Goal: Information Seeking & Learning: Learn about a topic

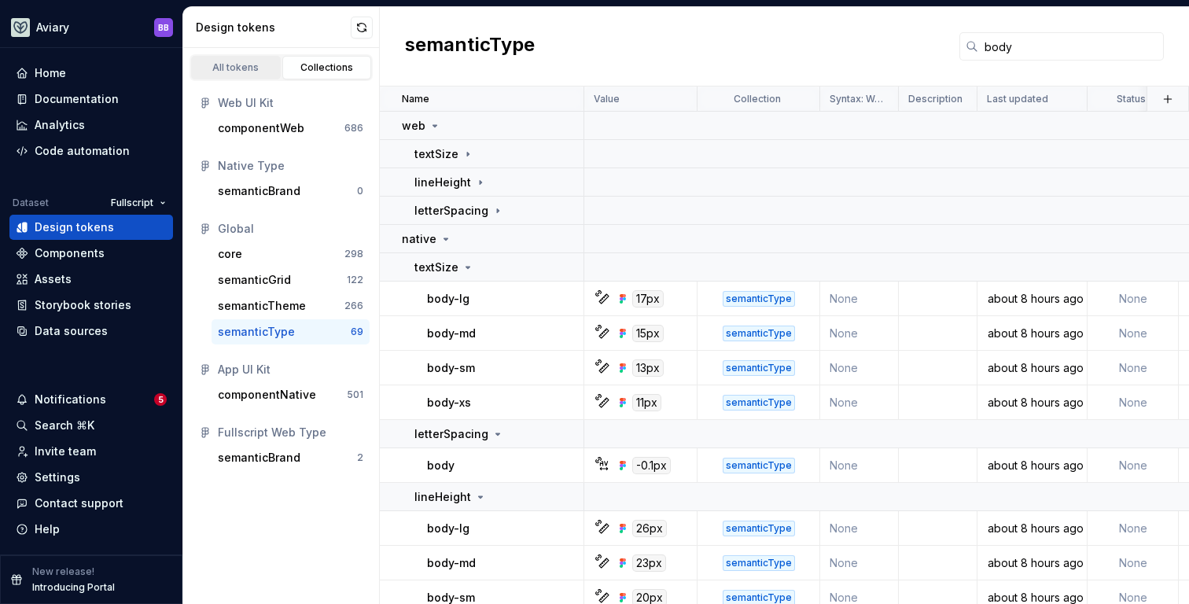
click at [245, 73] on div "All tokens" at bounding box center [236, 67] width 79 height 13
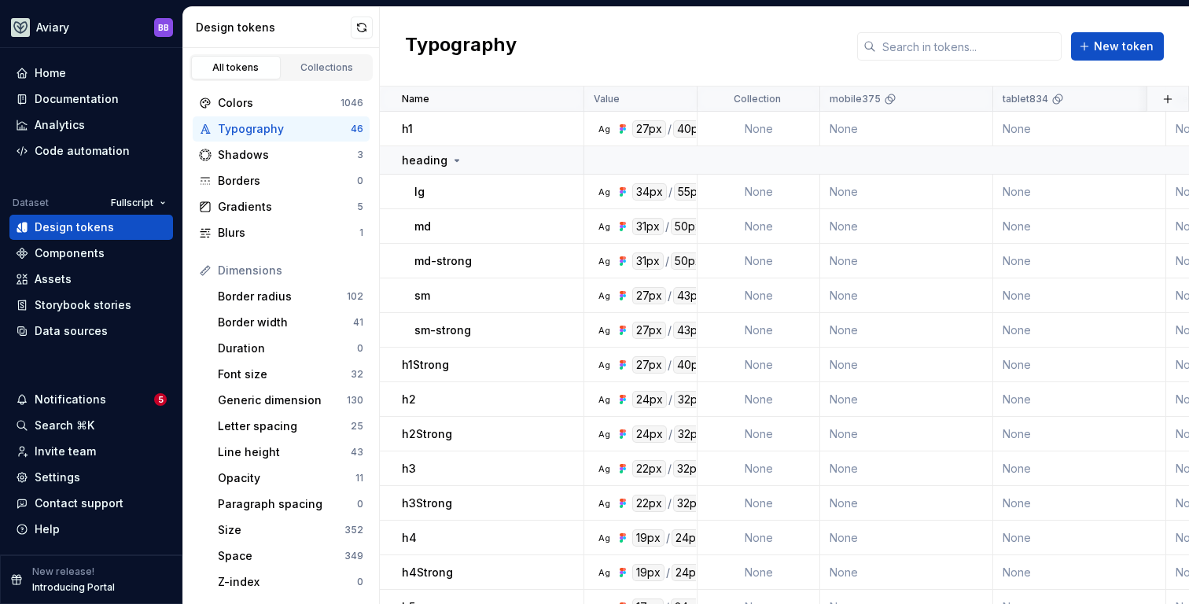
click at [275, 129] on div "Typography" at bounding box center [284, 129] width 133 height 16
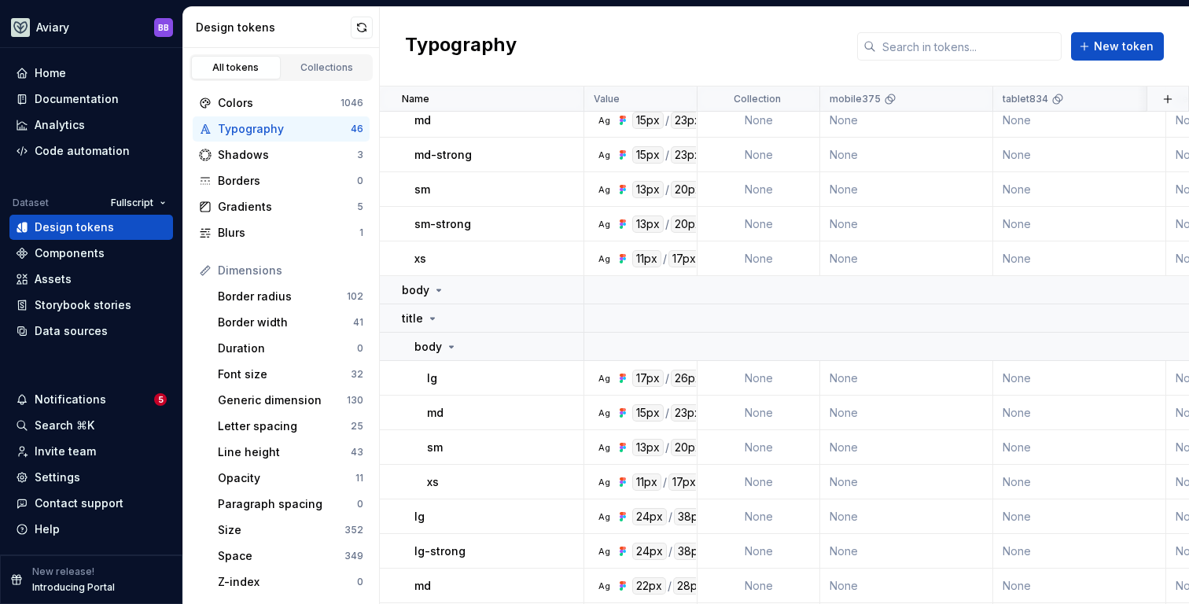
scroll to position [1241, 0]
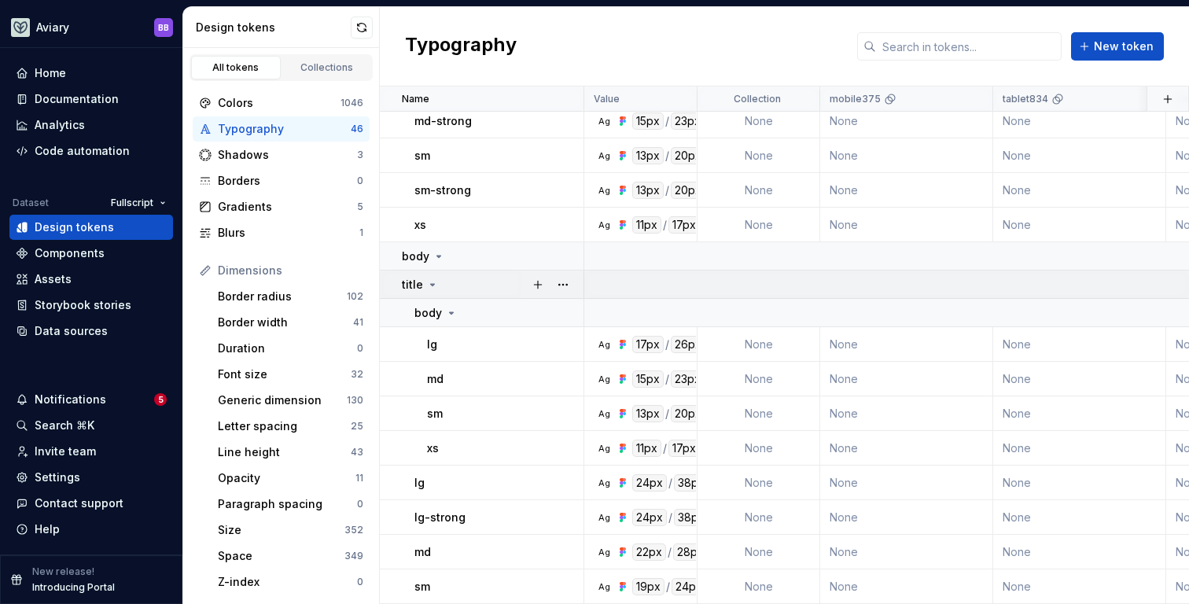
click at [433, 284] on icon at bounding box center [432, 284] width 13 height 13
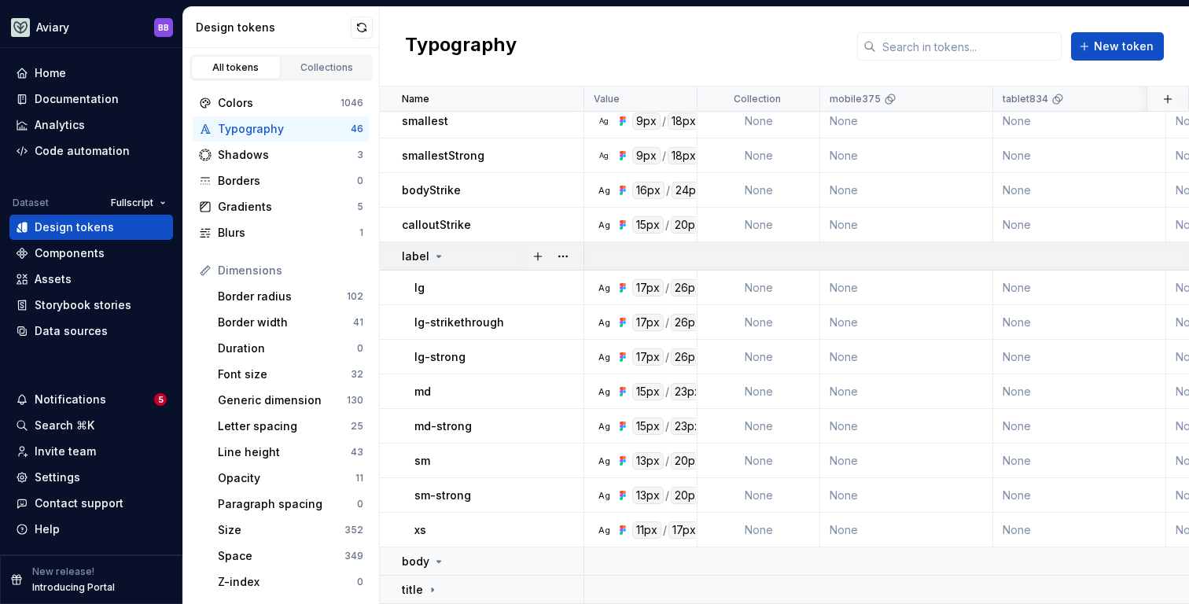
click at [436, 254] on icon at bounding box center [438, 256] width 13 height 13
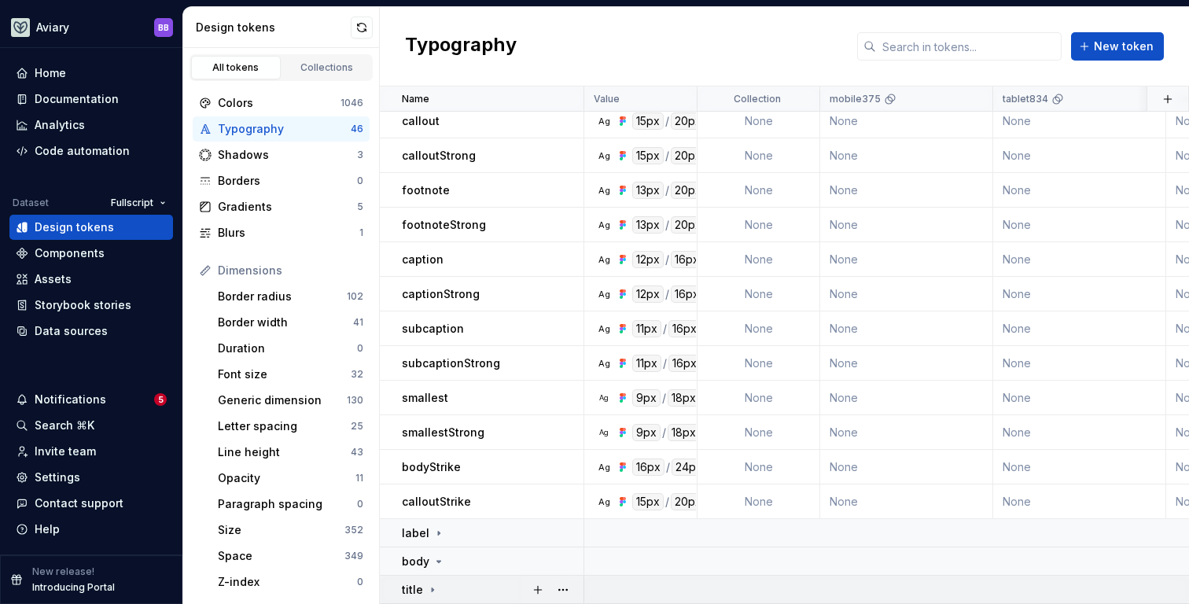
click at [431, 582] on div "title" at bounding box center [420, 590] width 37 height 16
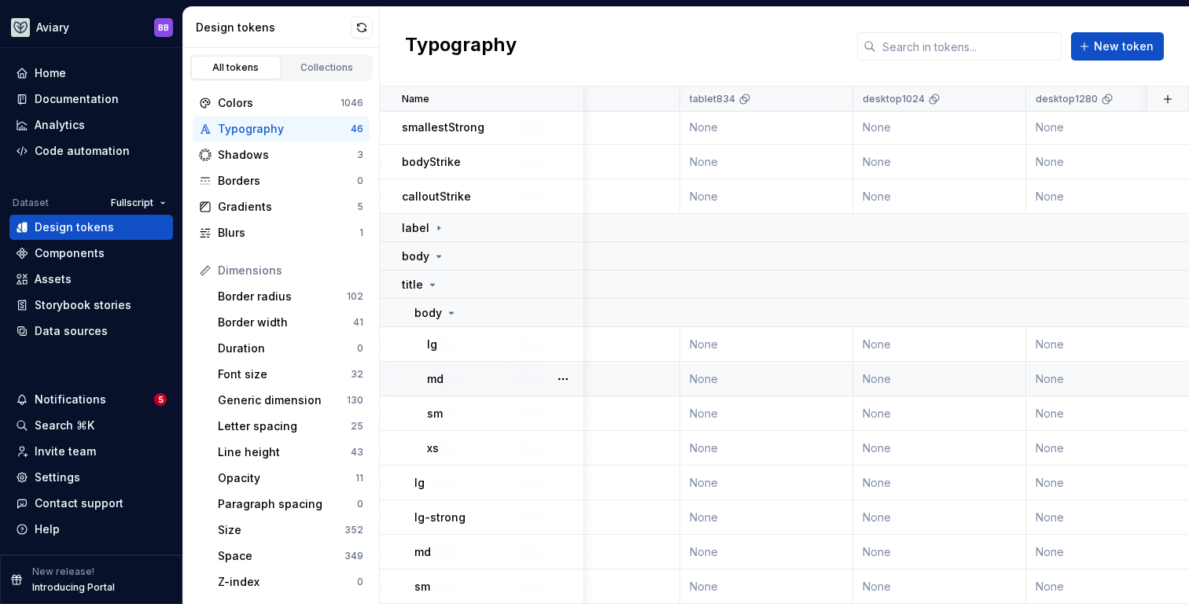
scroll to position [964, 302]
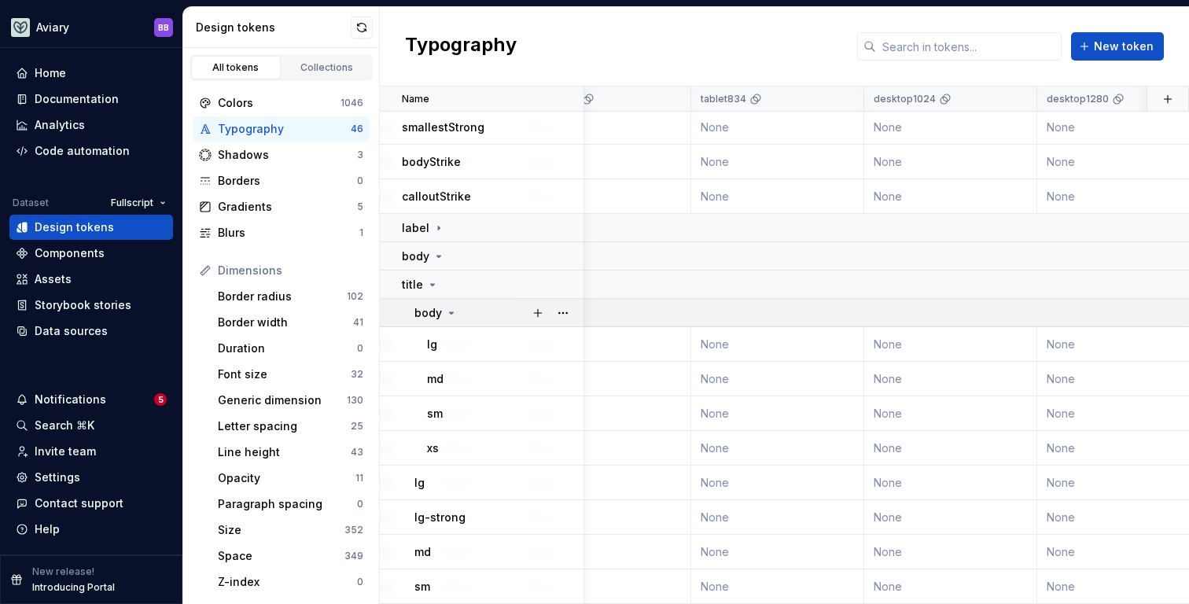
click at [452, 310] on icon at bounding box center [451, 313] width 13 height 13
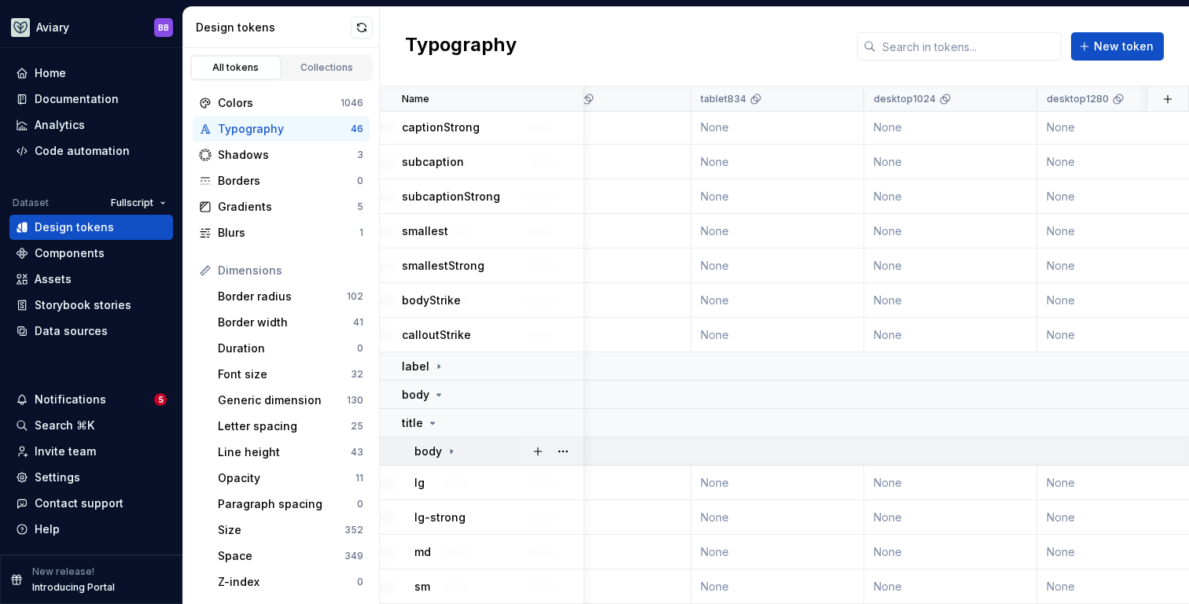
scroll to position [826, 302]
click at [437, 388] on icon at bounding box center [438, 394] width 13 height 13
click at [439, 392] on icon at bounding box center [438, 394] width 13 height 13
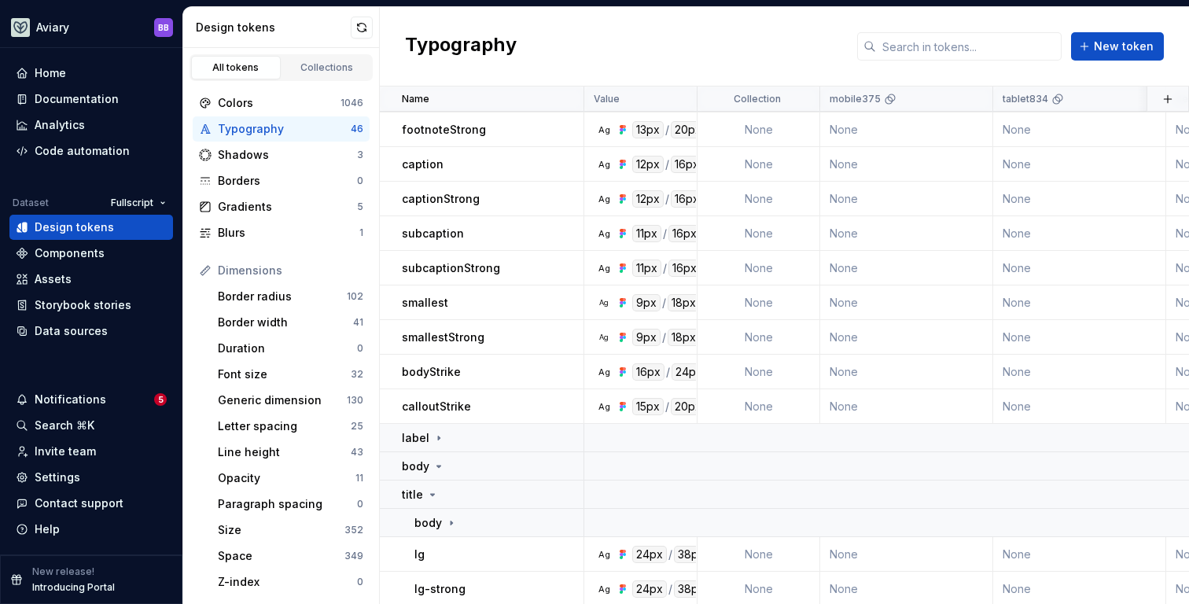
scroll to position [826, 0]
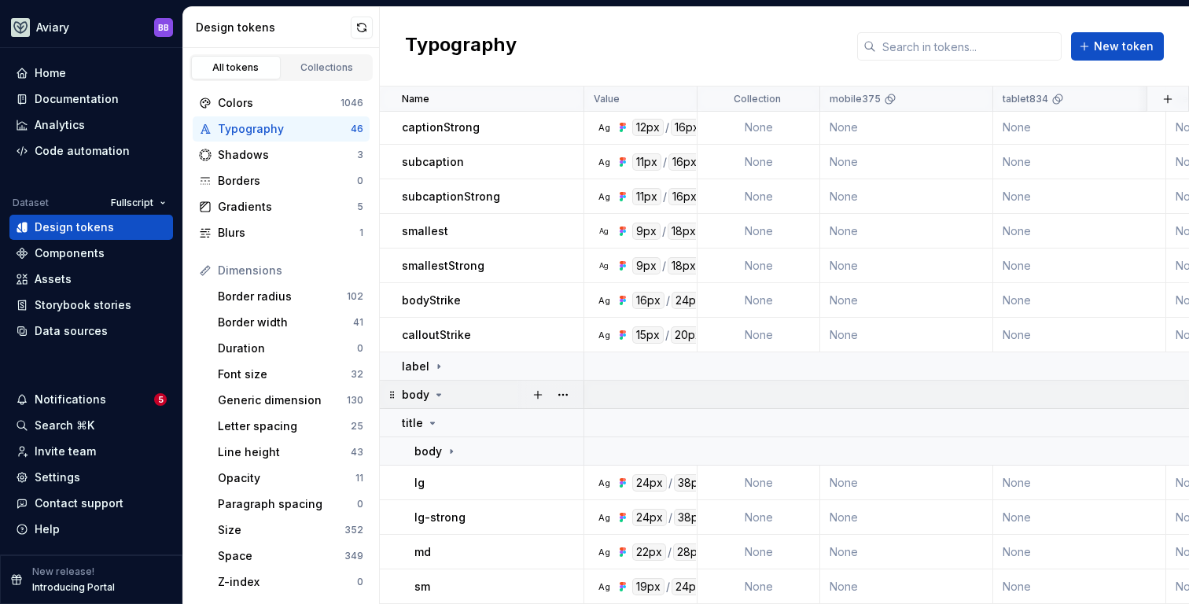
click at [439, 390] on icon at bounding box center [438, 394] width 13 height 13
click at [451, 451] on icon at bounding box center [452, 451] width 2 height 4
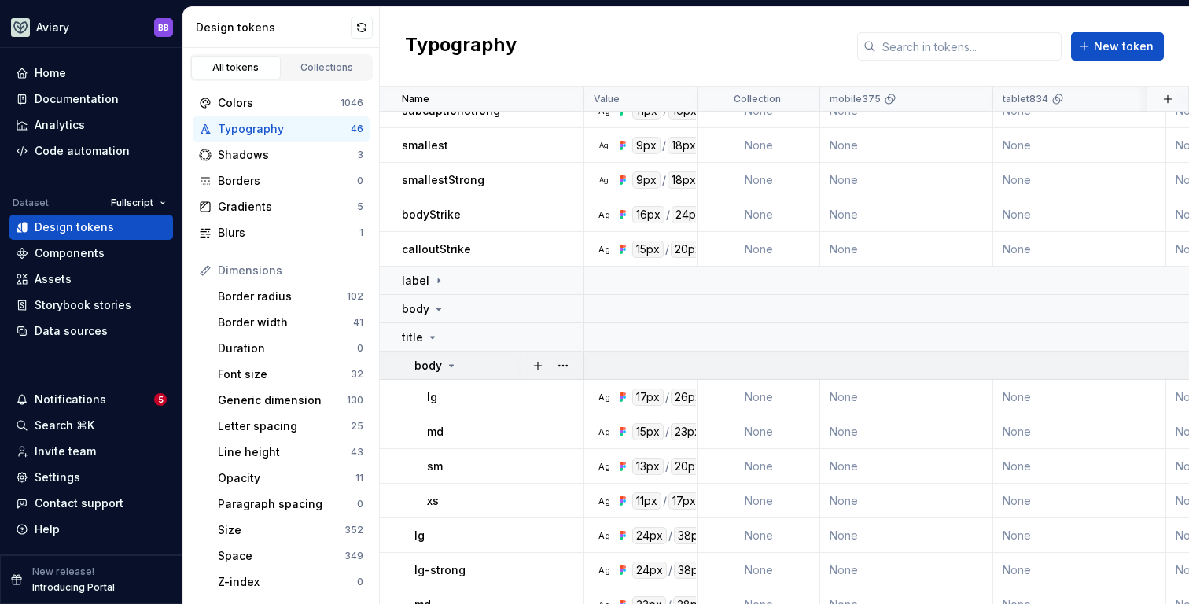
scroll to position [964, 0]
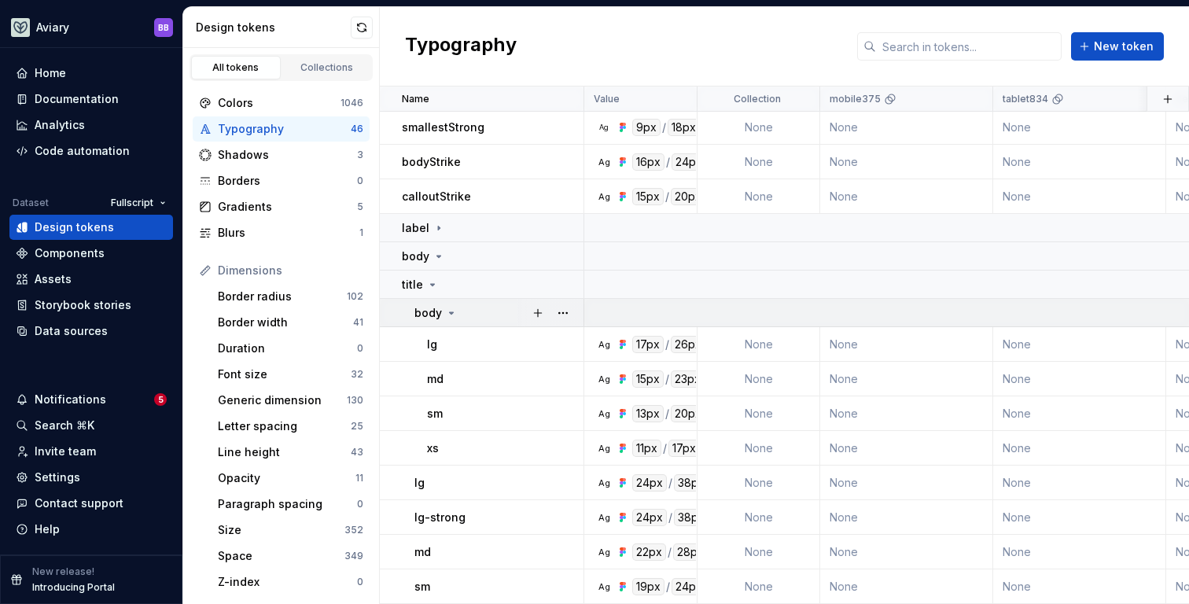
click at [451, 310] on icon at bounding box center [451, 313] width 13 height 13
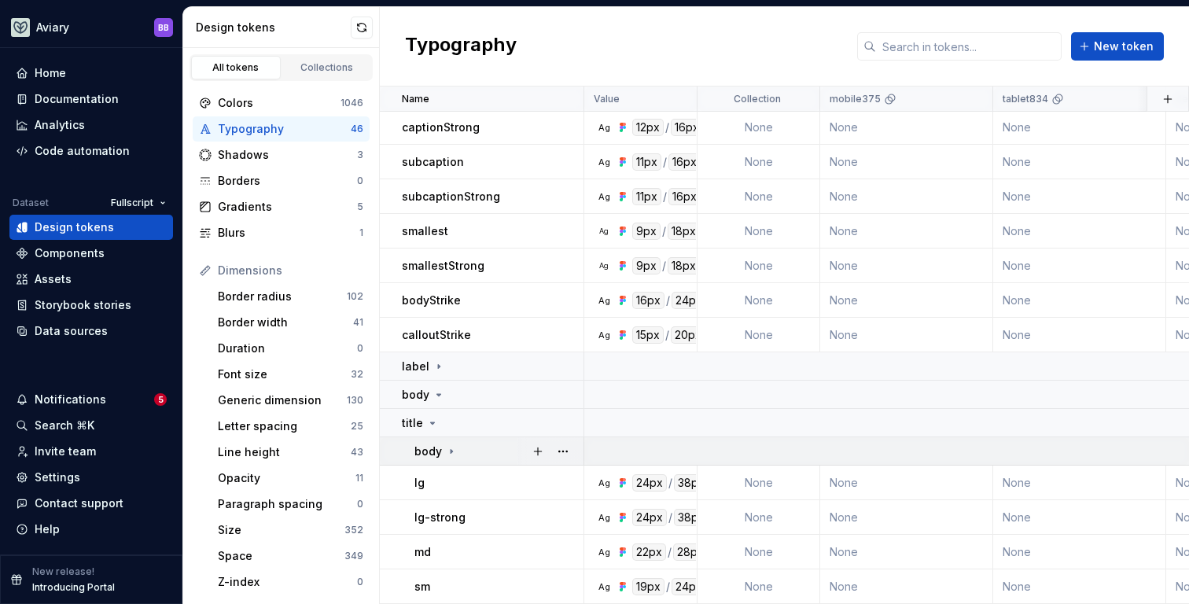
scroll to position [826, 0]
click at [450, 458] on div "body" at bounding box center [435, 452] width 43 height 16
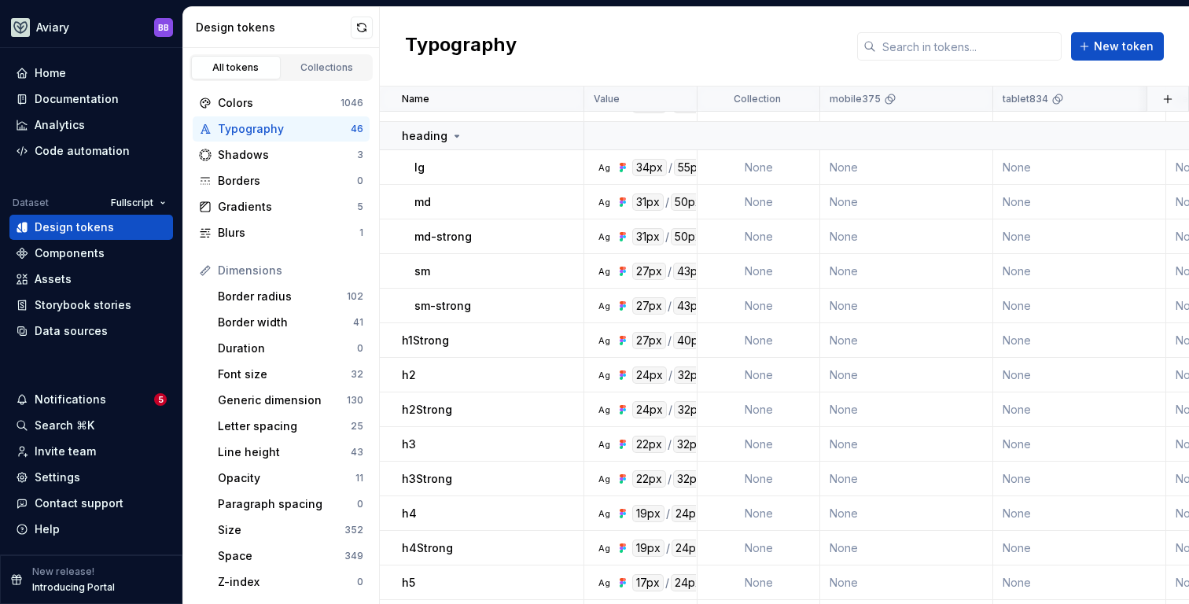
scroll to position [0, 0]
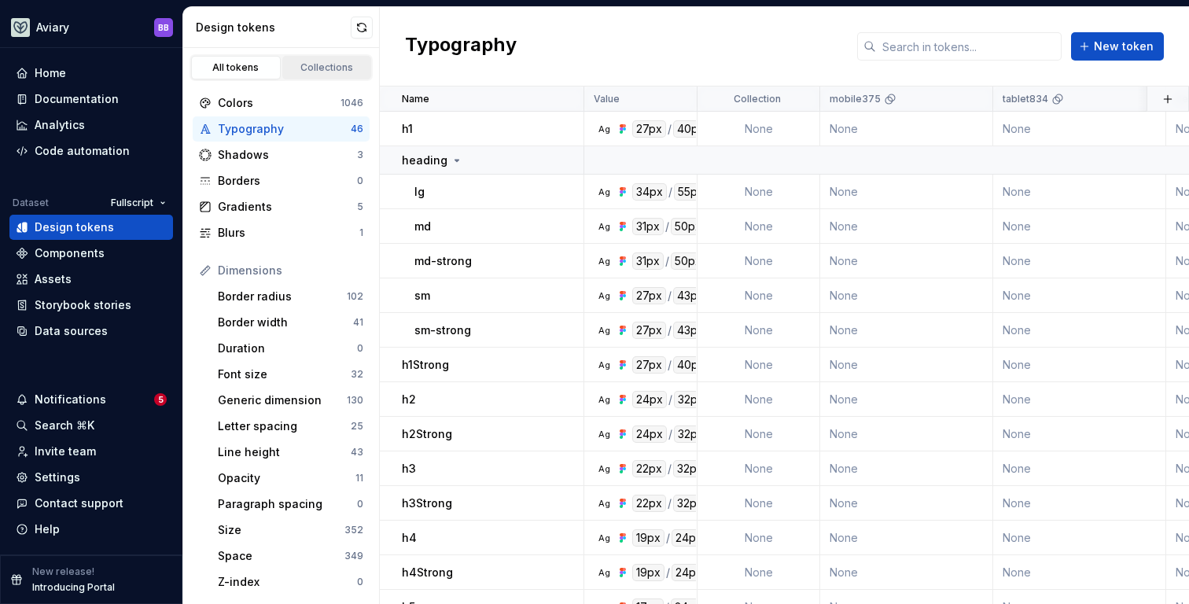
click at [310, 60] on link "Collections" at bounding box center [327, 68] width 90 height 24
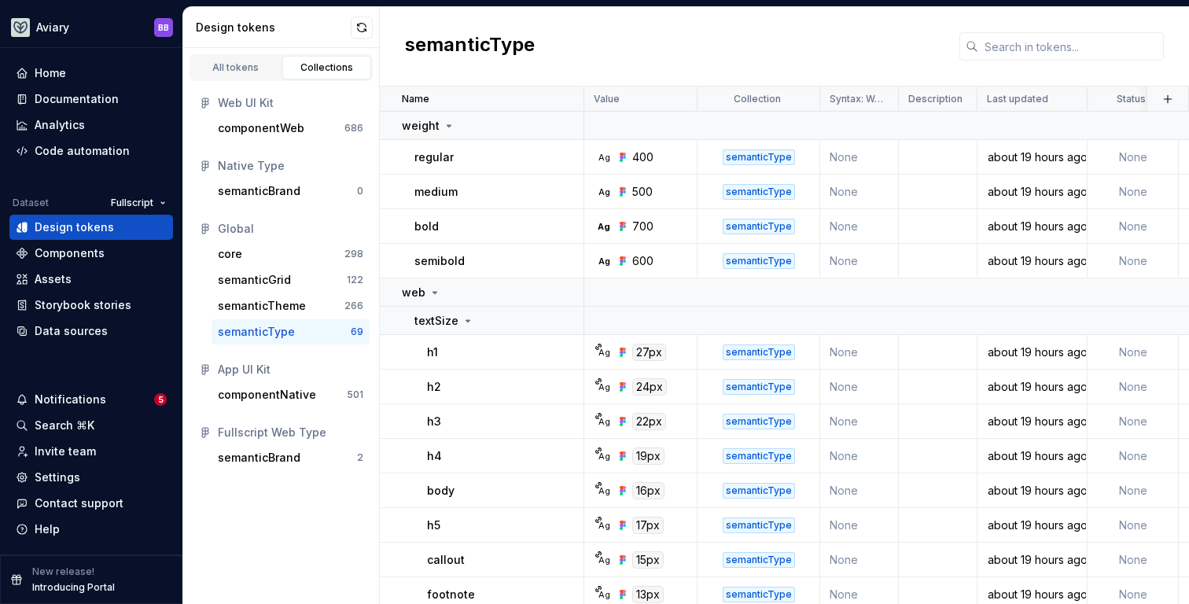
click at [290, 329] on div "semanticType" at bounding box center [256, 332] width 77 height 16
click at [434, 293] on icon at bounding box center [435, 293] width 4 height 2
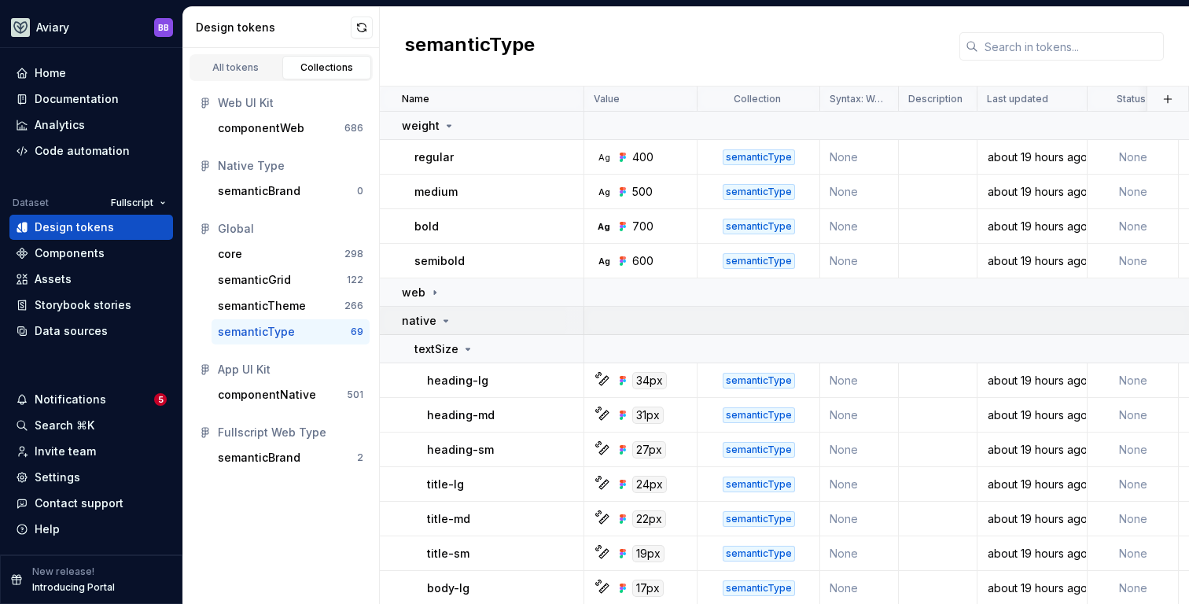
click at [450, 320] on div "native" at bounding box center [492, 321] width 181 height 16
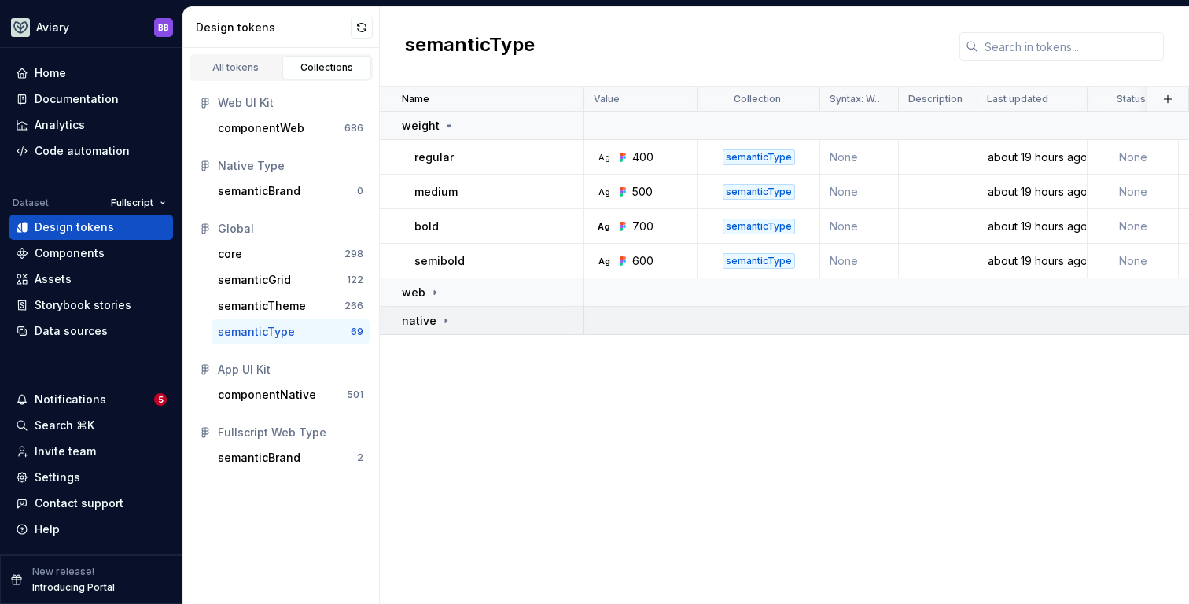
click at [448, 320] on icon at bounding box center [446, 321] width 13 height 13
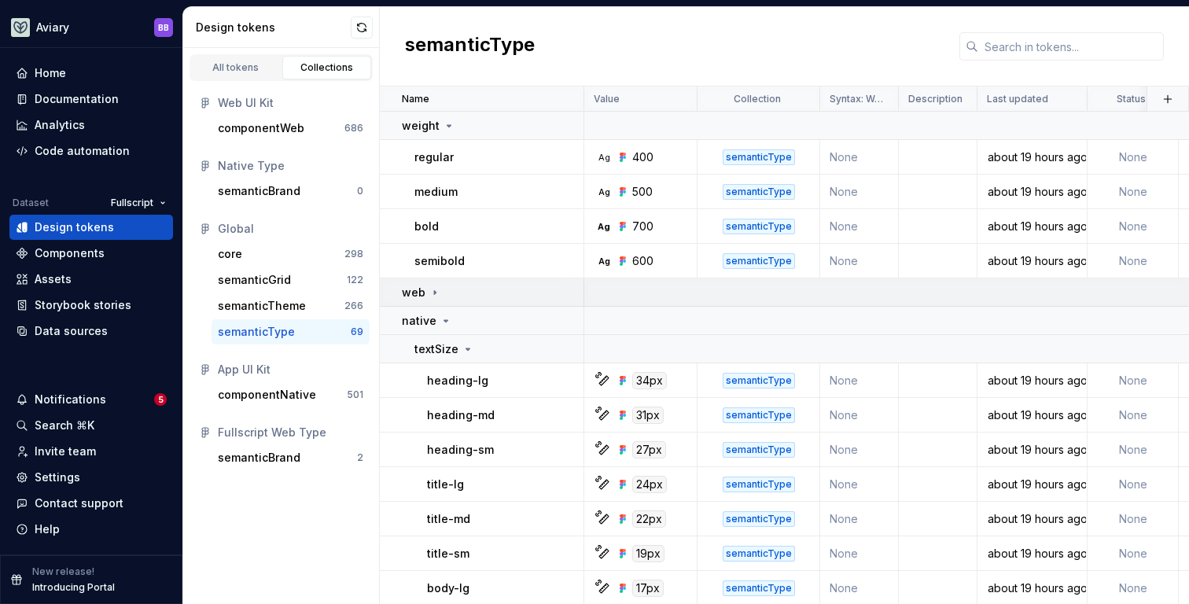
click at [435, 288] on icon at bounding box center [435, 292] width 13 height 13
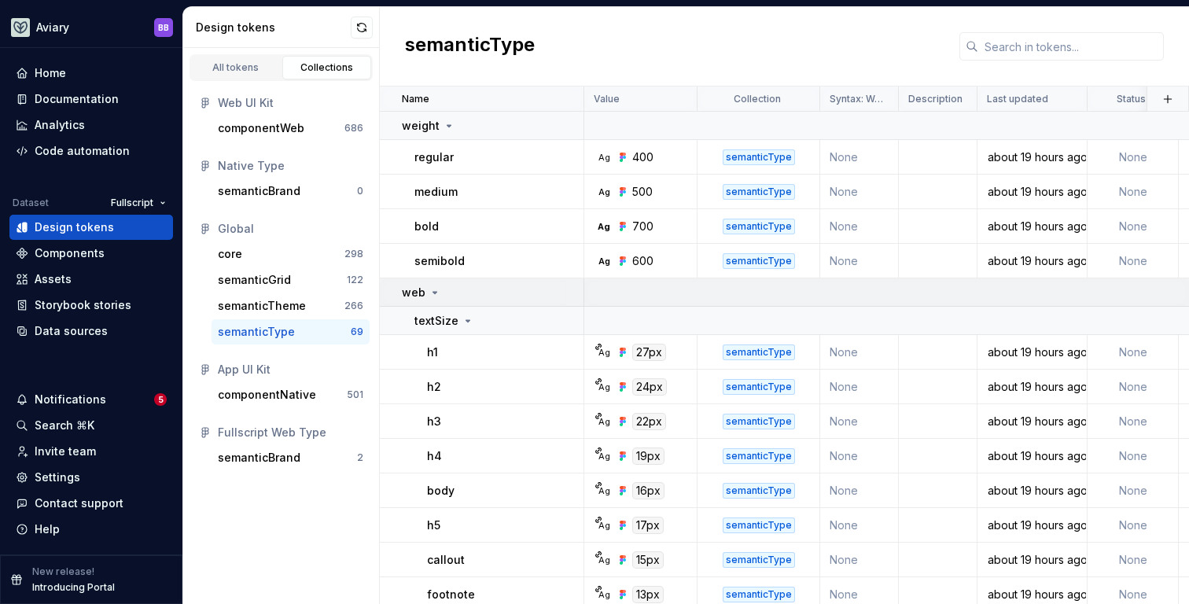
click at [433, 296] on icon at bounding box center [435, 292] width 13 height 13
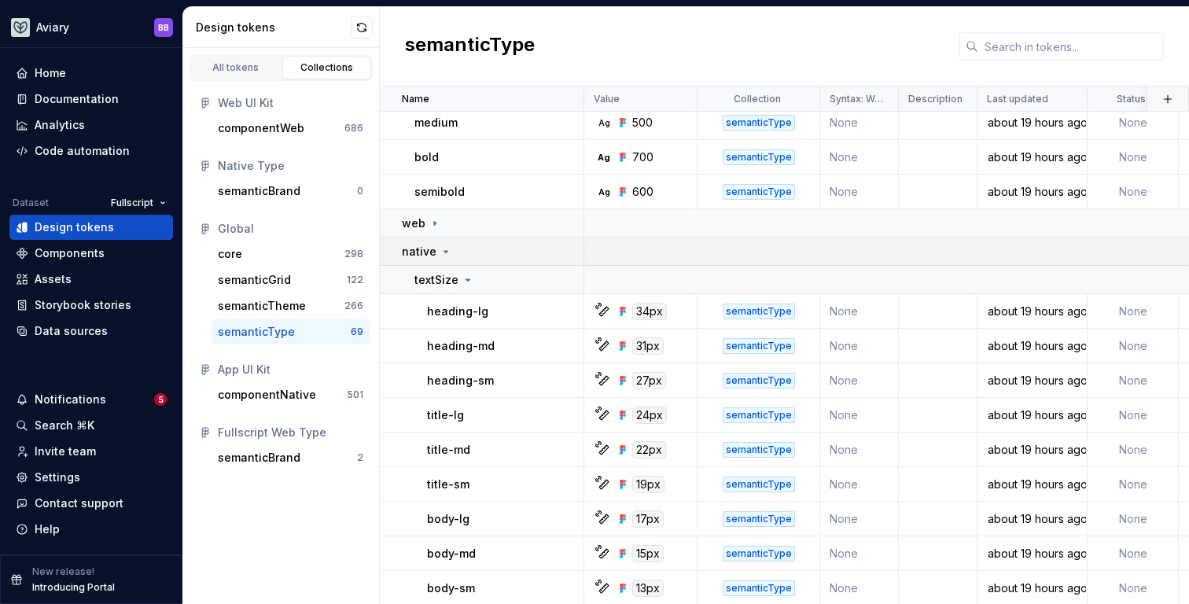
scroll to position [86, 0]
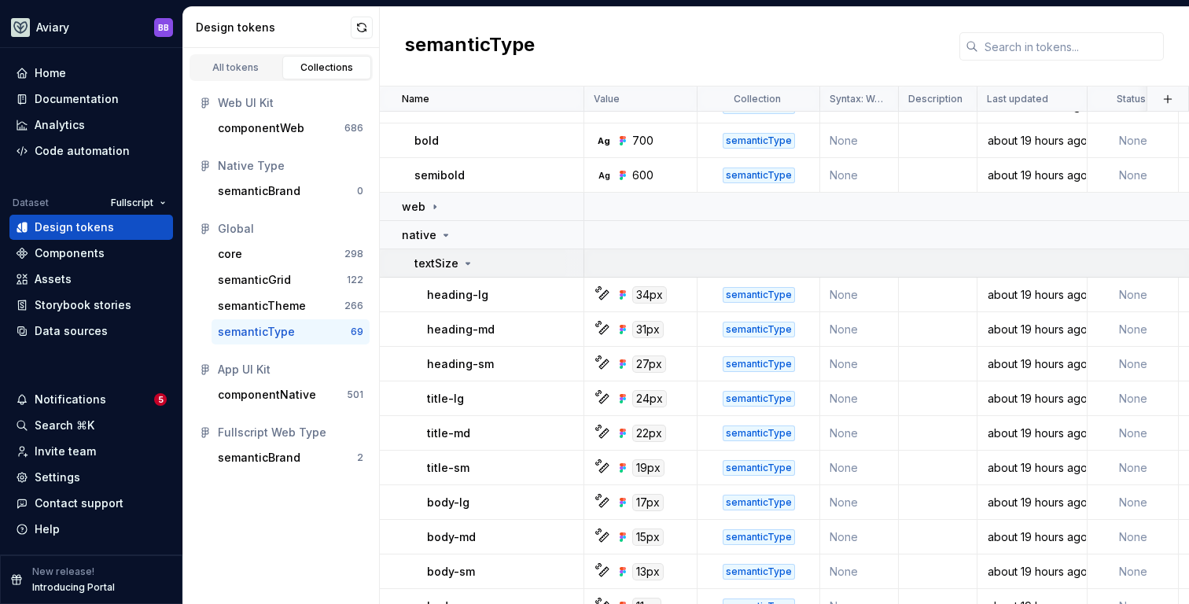
click at [463, 265] on icon at bounding box center [468, 263] width 13 height 13
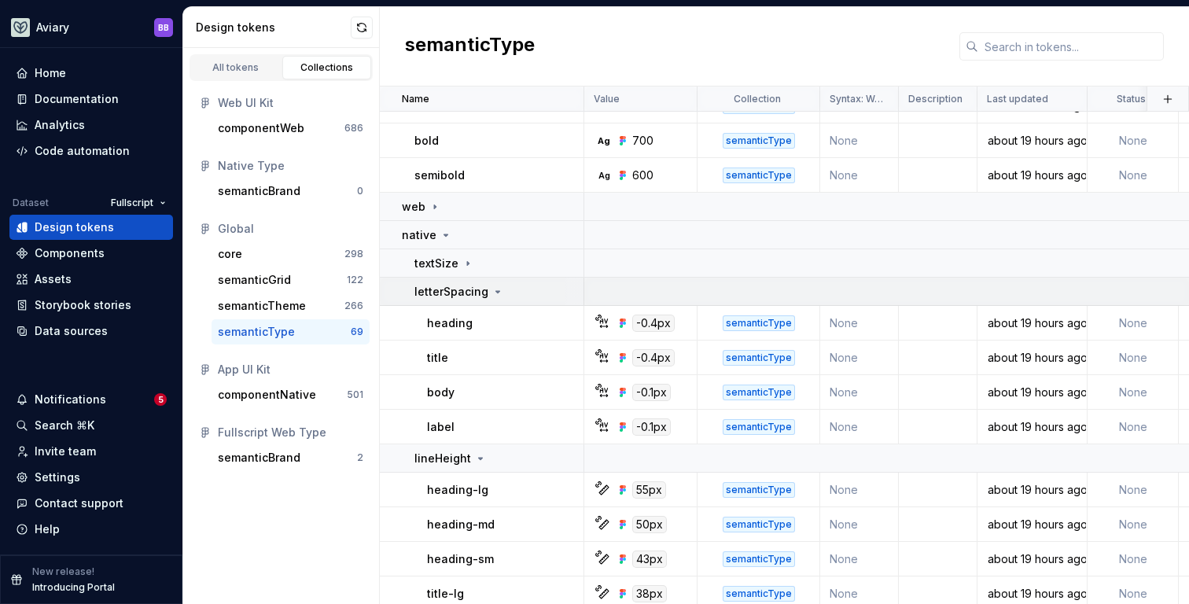
click at [491, 289] on icon at bounding box center [497, 291] width 13 height 13
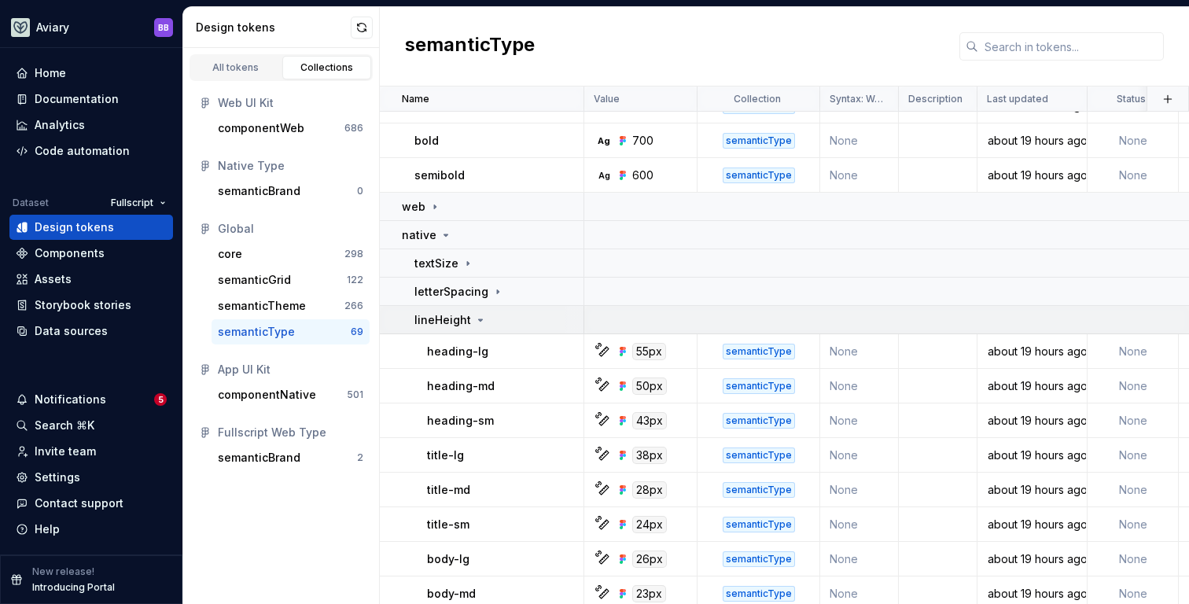
click at [469, 318] on div "lineHeight" at bounding box center [450, 320] width 72 height 16
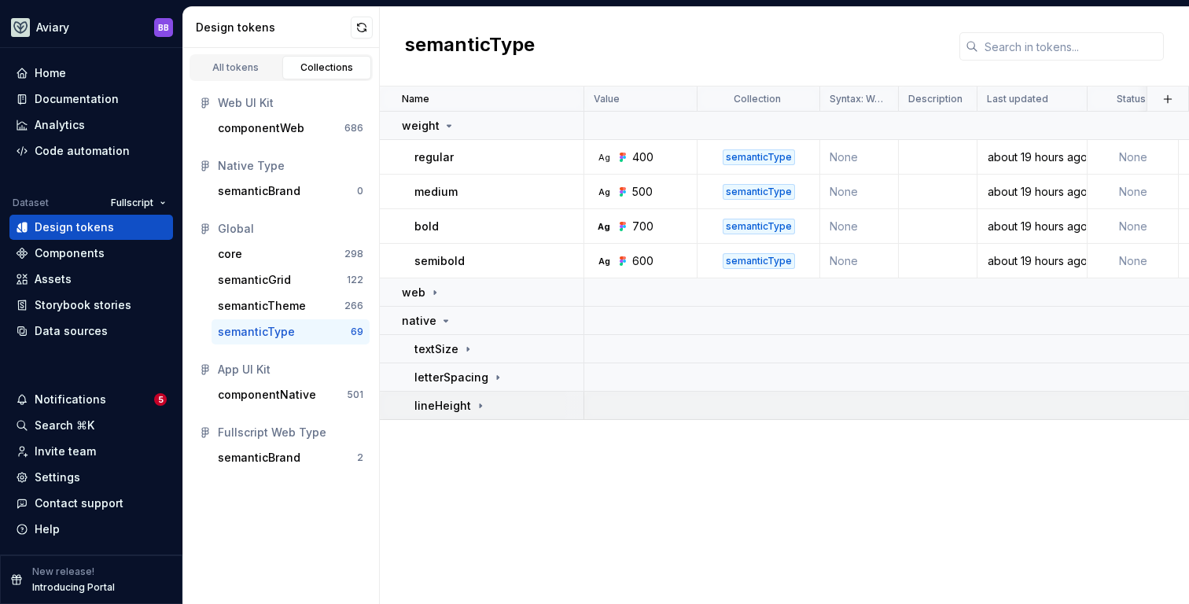
scroll to position [0, 0]
click at [596, 476] on div "Name Value Collection Syntax: Web Description Last updated Status weight regula…" at bounding box center [784, 344] width 809 height 517
click at [256, 75] on link "All tokens" at bounding box center [236, 68] width 90 height 24
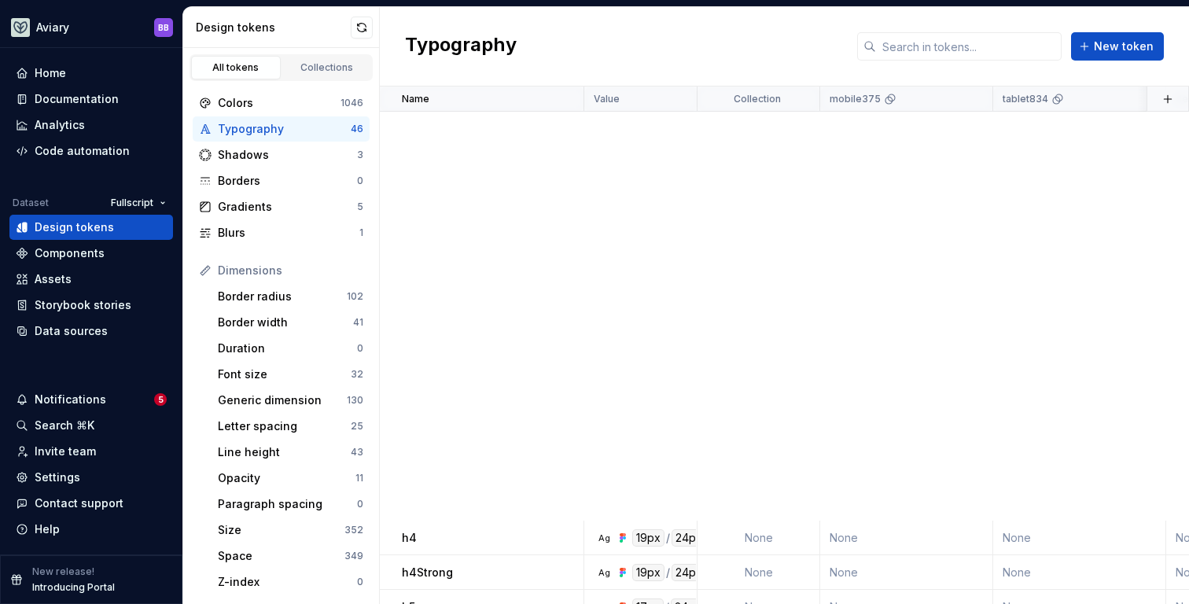
scroll to position [1241, 0]
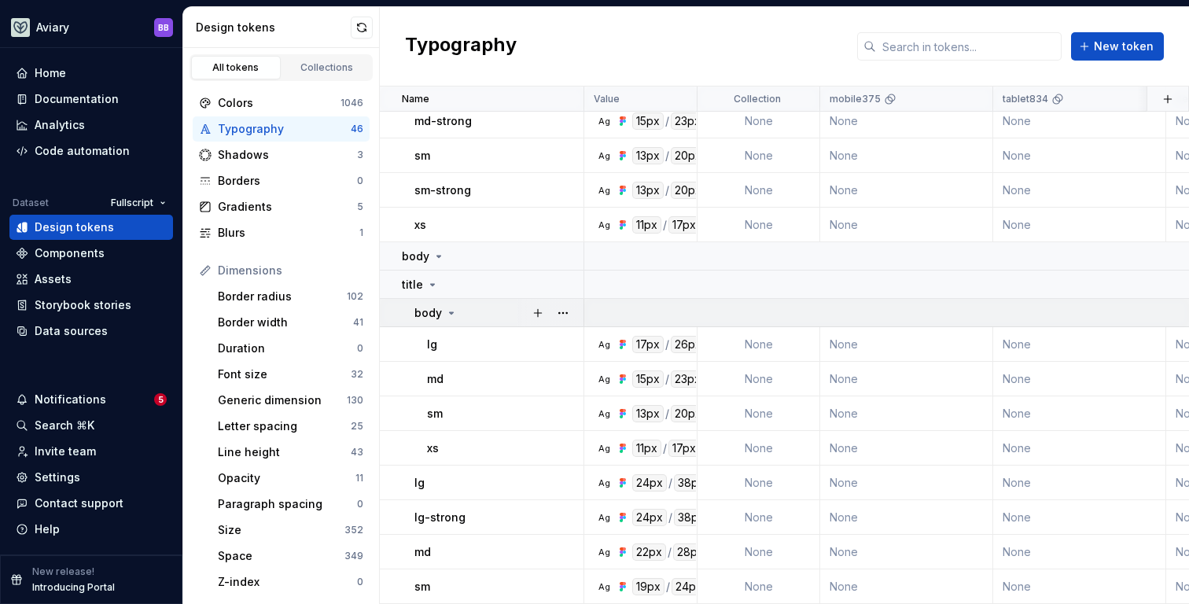
click at [447, 307] on icon at bounding box center [451, 313] width 13 height 13
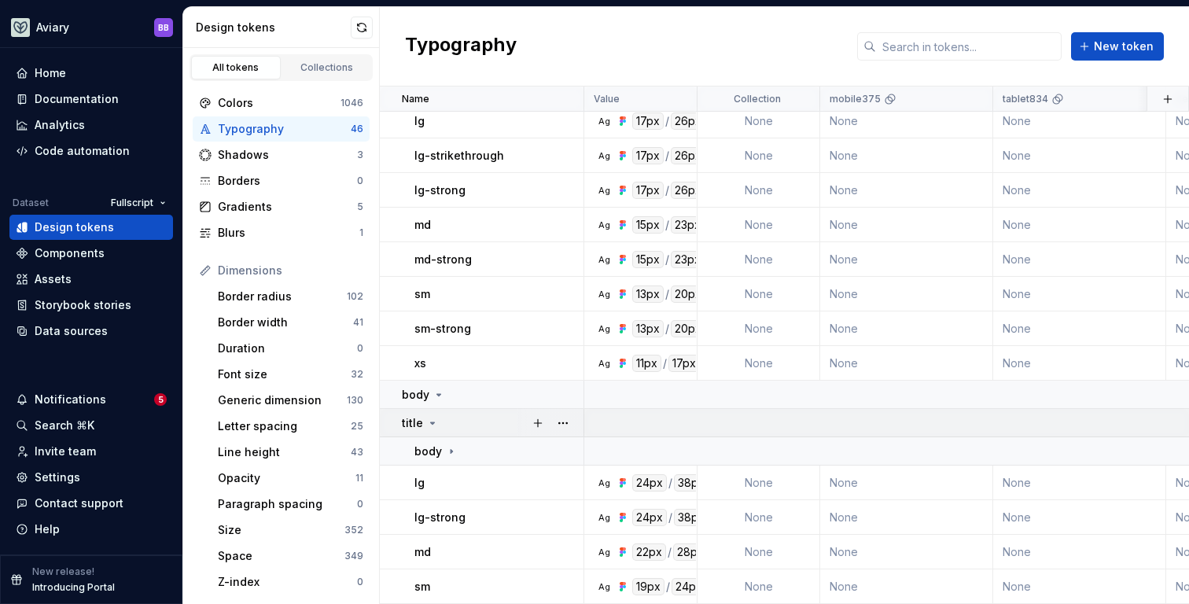
click at [429, 418] on icon at bounding box center [432, 423] width 13 height 13
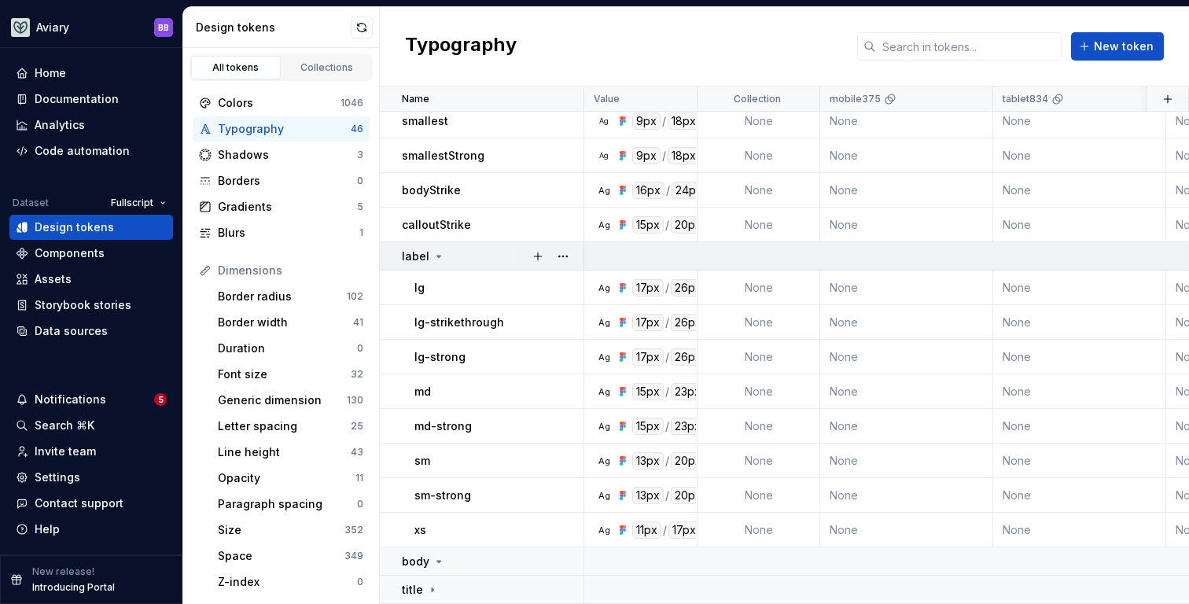
click at [440, 257] on icon at bounding box center [438, 256] width 13 height 13
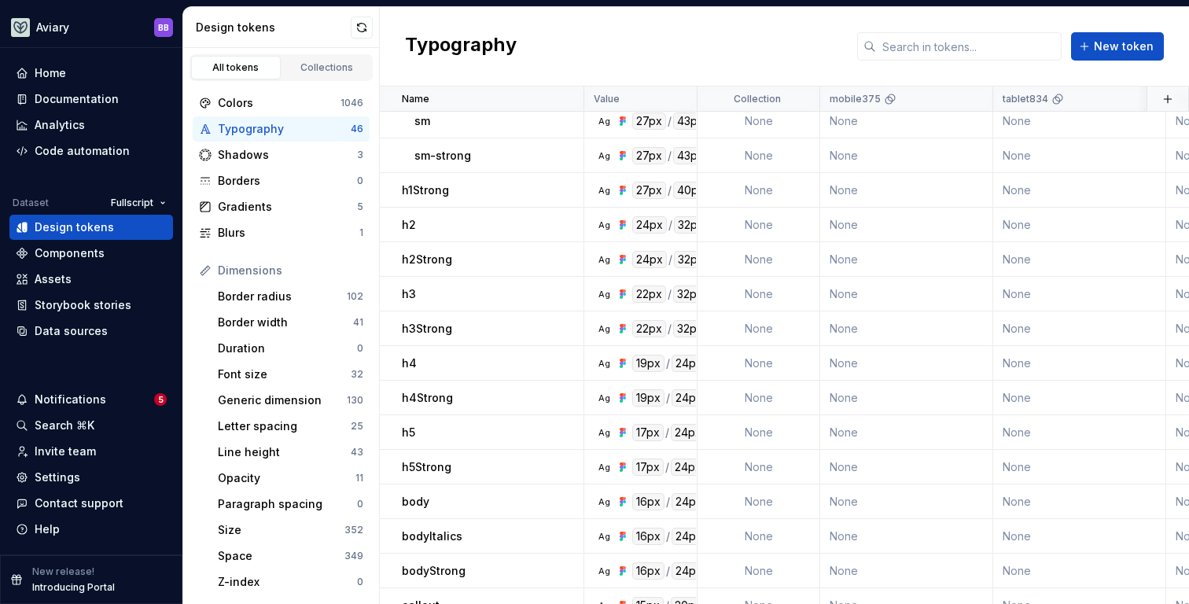
scroll to position [0, 0]
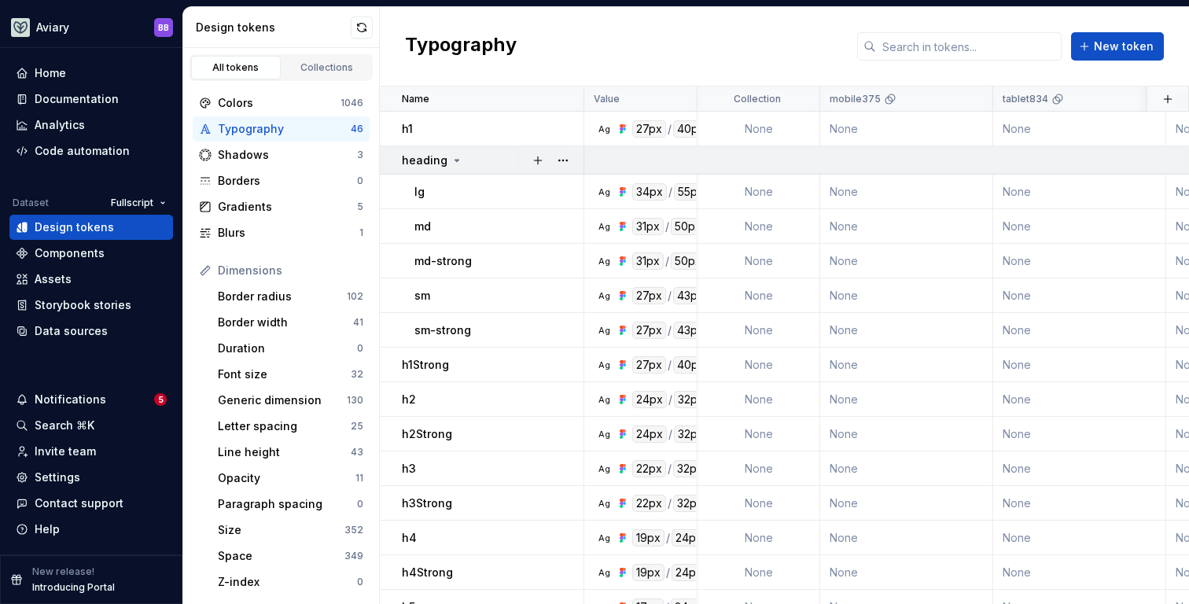
click at [451, 156] on icon at bounding box center [457, 160] width 13 height 13
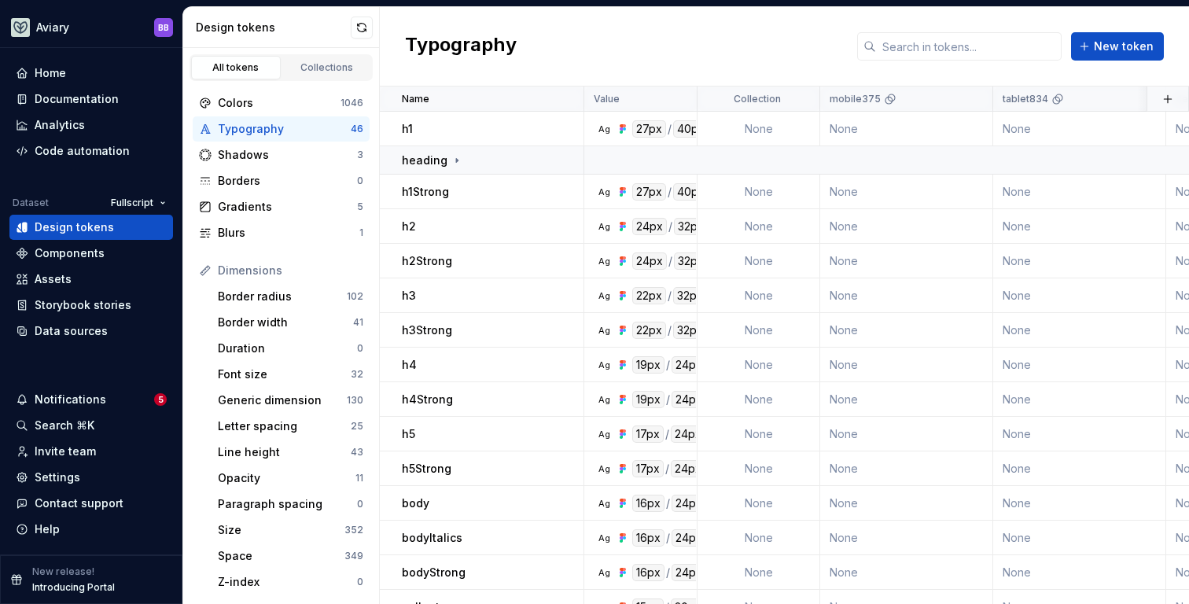
click at [575, 31] on div "Typography New token" at bounding box center [784, 46] width 809 height 79
click at [841, 14] on div "Typography New token" at bounding box center [784, 46] width 809 height 79
click at [323, 72] on div "Collections" at bounding box center [327, 67] width 79 height 13
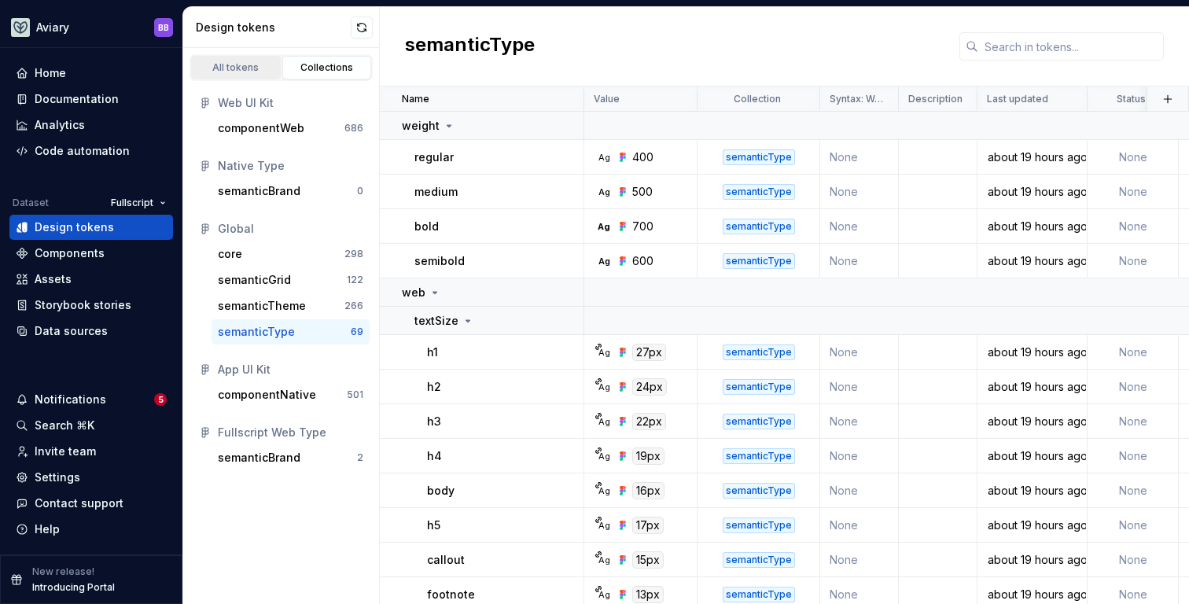
click at [244, 76] on link "All tokens" at bounding box center [236, 68] width 90 height 24
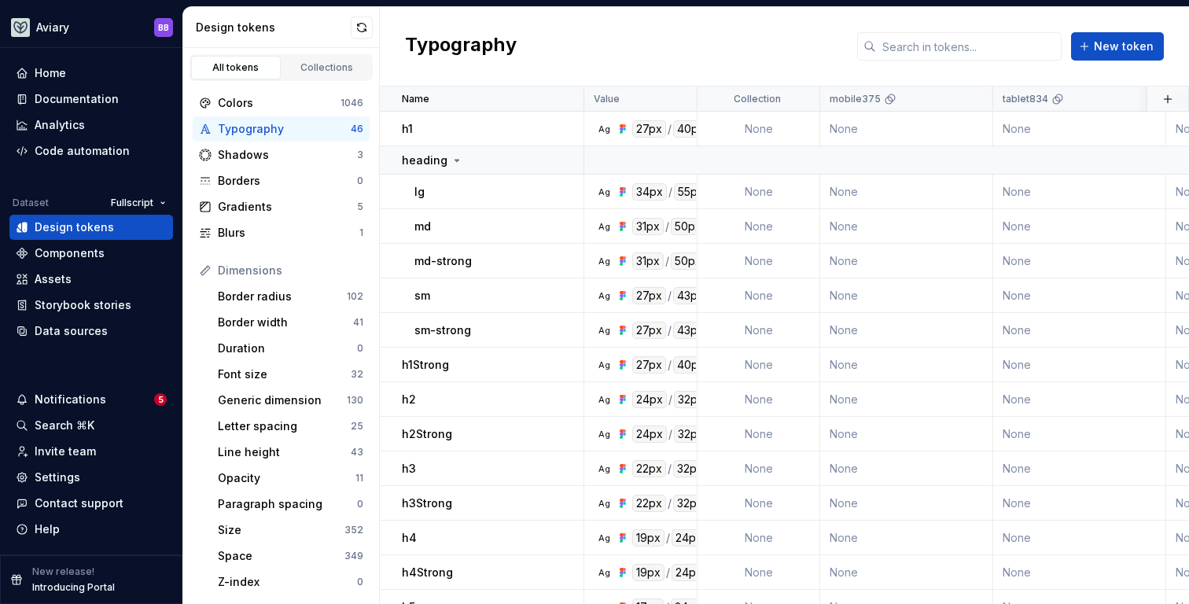
click at [294, 129] on div "Typography" at bounding box center [284, 129] width 133 height 16
click at [624, 31] on div "Typography New token" at bounding box center [784, 46] width 809 height 79
click at [451, 160] on icon at bounding box center [457, 160] width 13 height 13
click at [734, 35] on div "Typography New token" at bounding box center [784, 46] width 809 height 79
click at [320, 72] on div "Collections" at bounding box center [327, 67] width 79 height 13
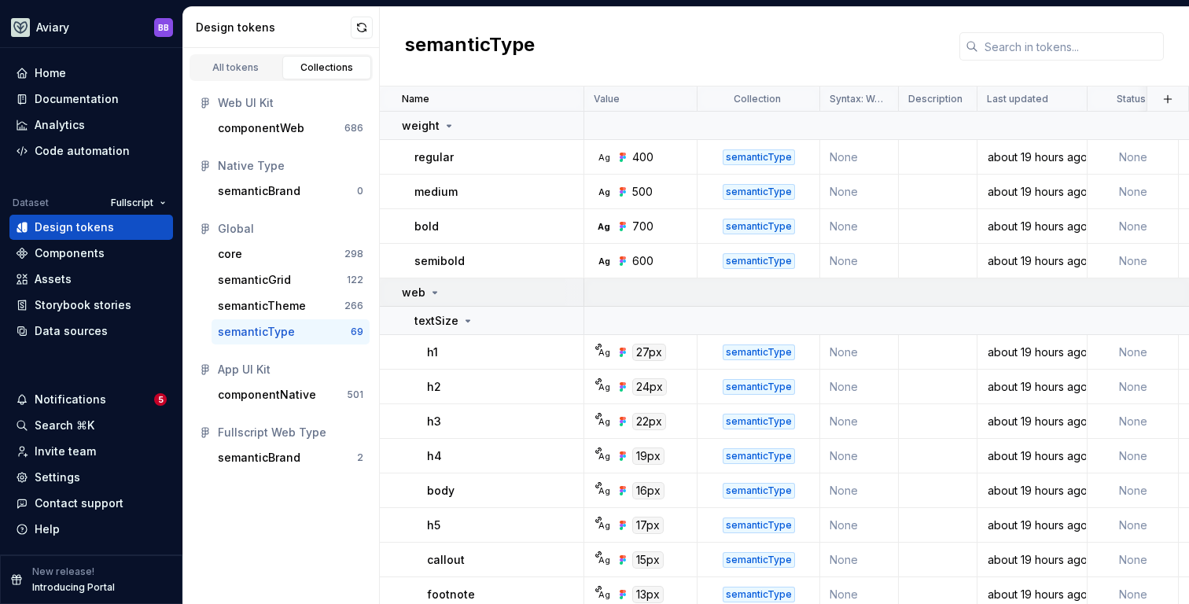
click at [435, 293] on icon at bounding box center [435, 292] width 13 height 13
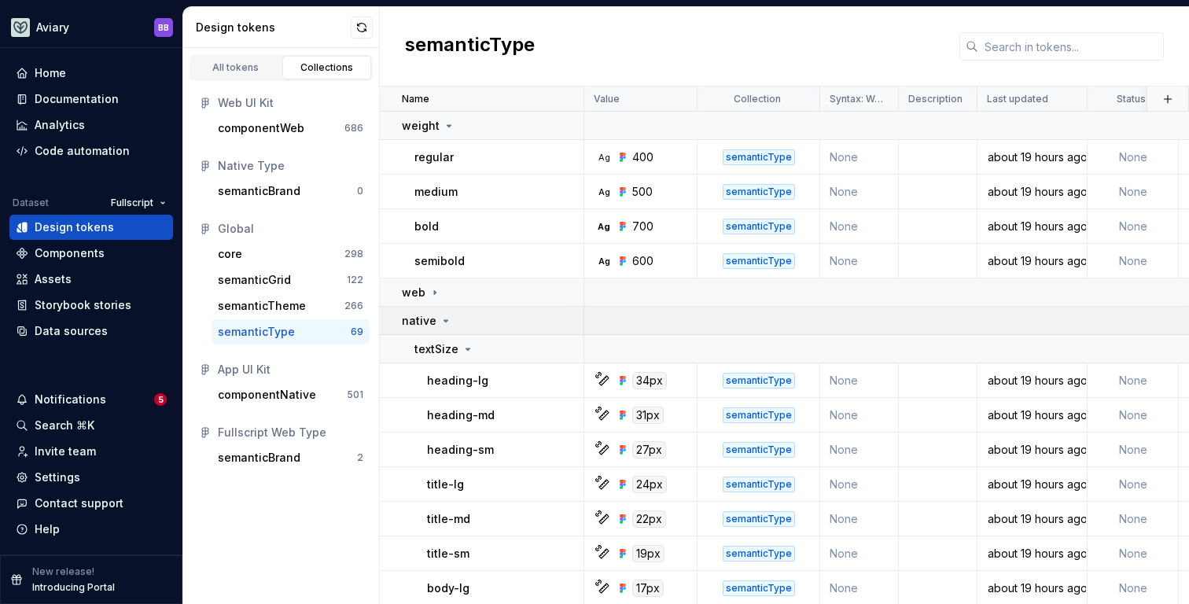
click at [447, 324] on icon at bounding box center [446, 321] width 13 height 13
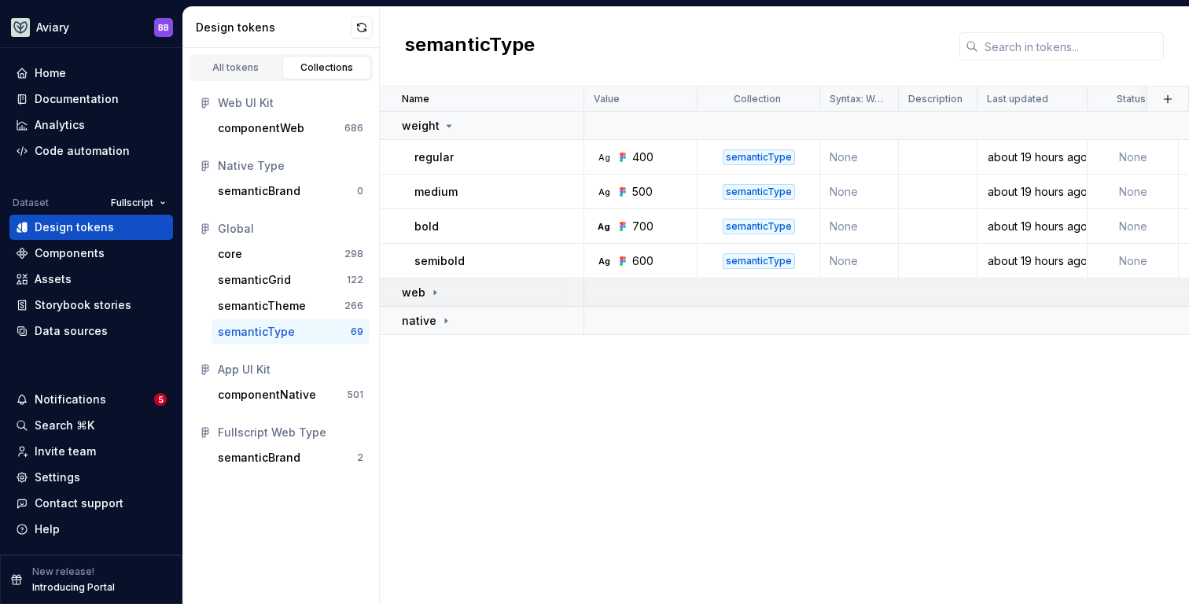
click at [434, 292] on icon at bounding box center [435, 292] width 2 height 4
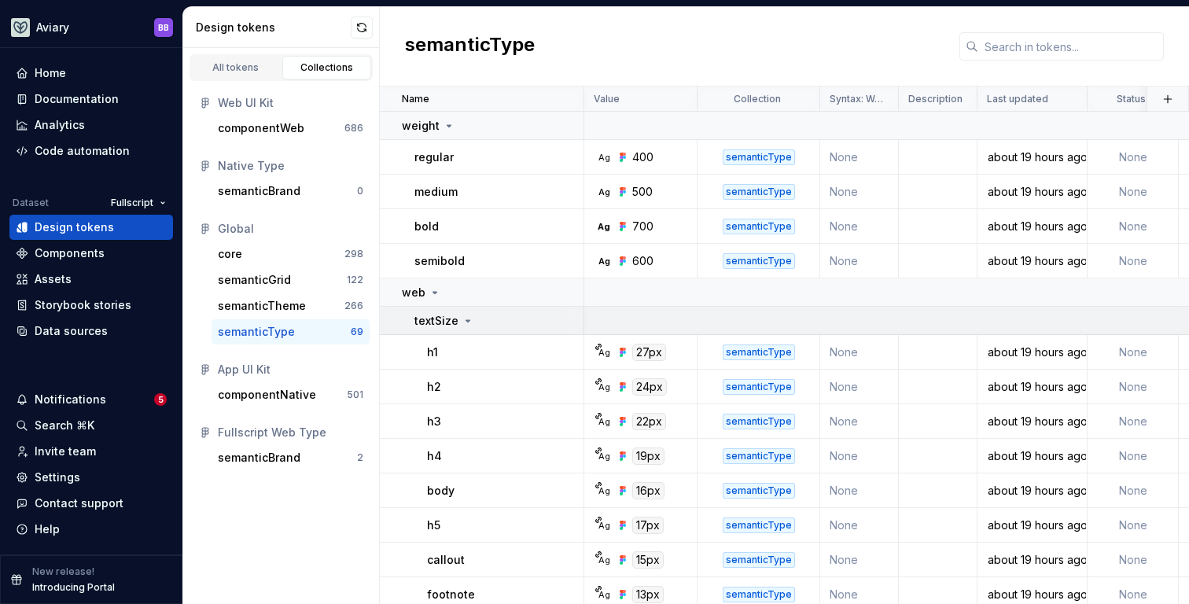
click at [466, 315] on icon at bounding box center [468, 321] width 13 height 13
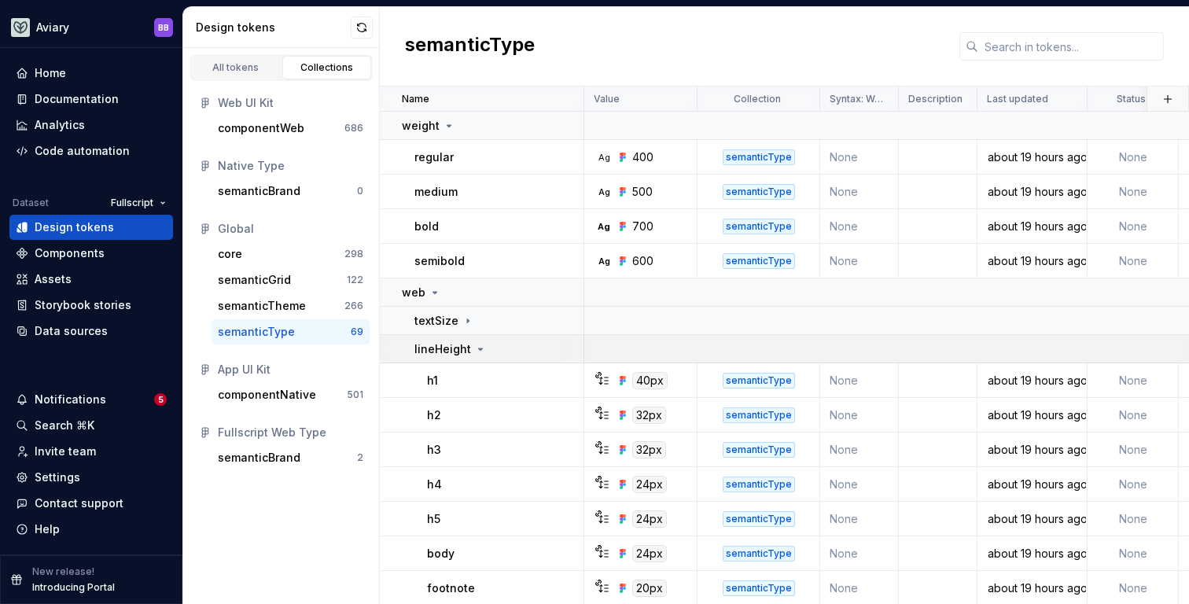
click at [462, 352] on p "lineHeight" at bounding box center [442, 349] width 57 height 16
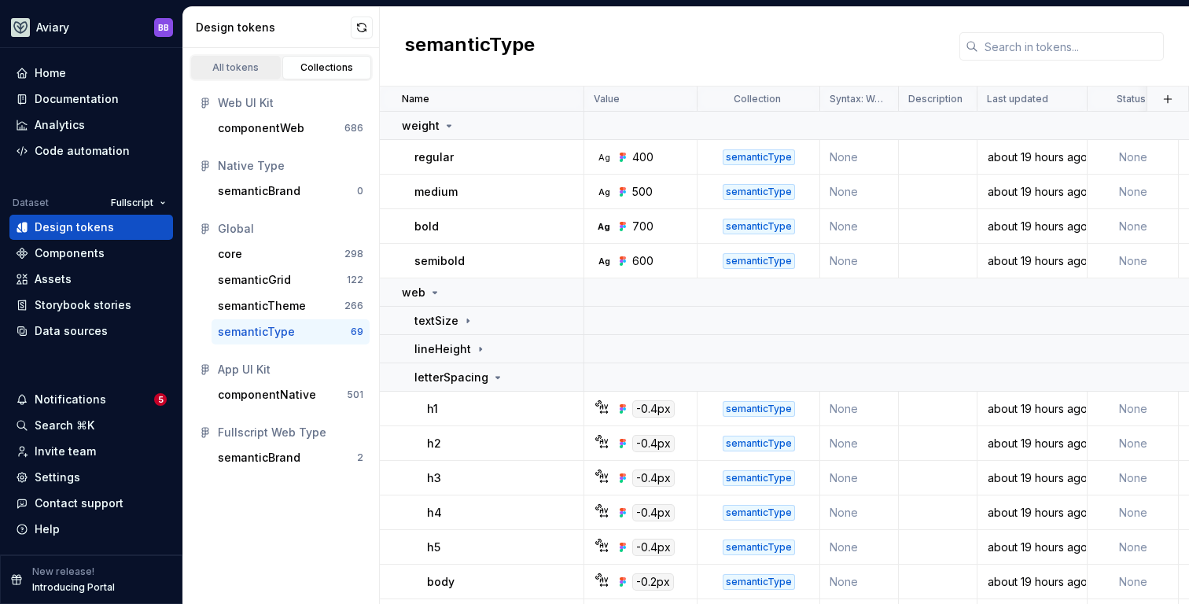
click at [261, 71] on div "All tokens" at bounding box center [236, 67] width 79 height 13
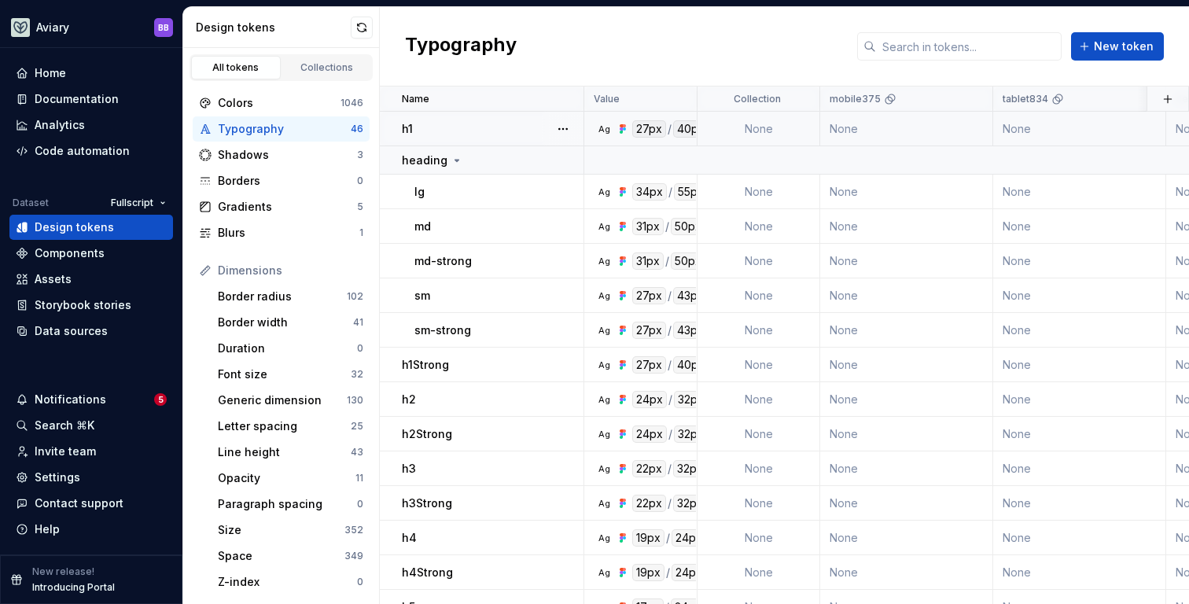
click at [477, 129] on div "h1" at bounding box center [492, 129] width 181 height 16
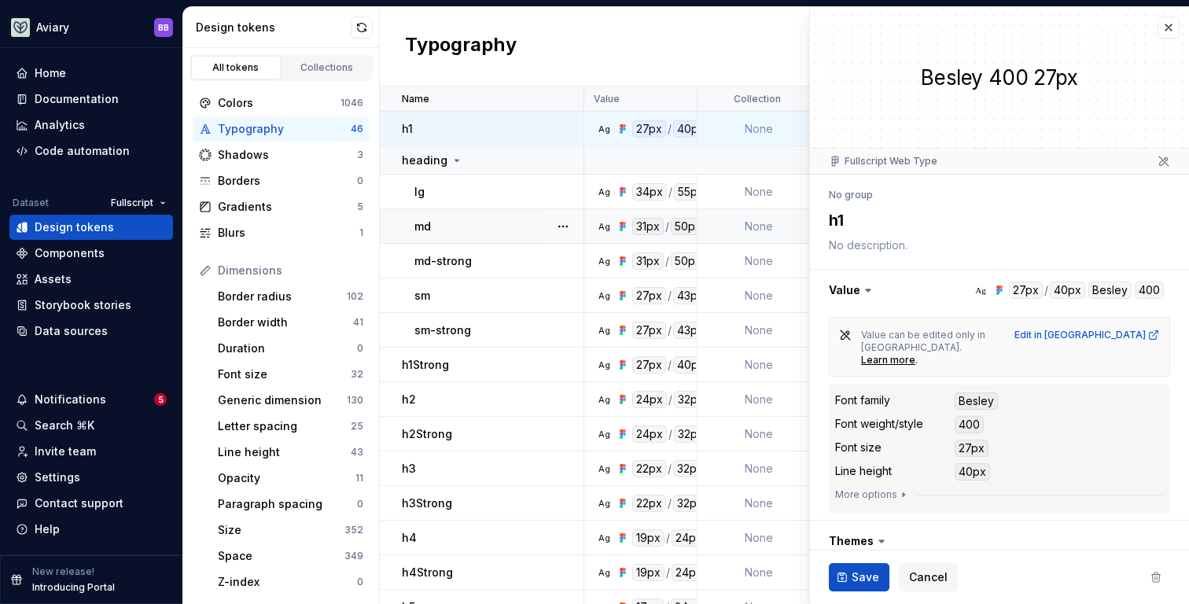
type textarea "*"
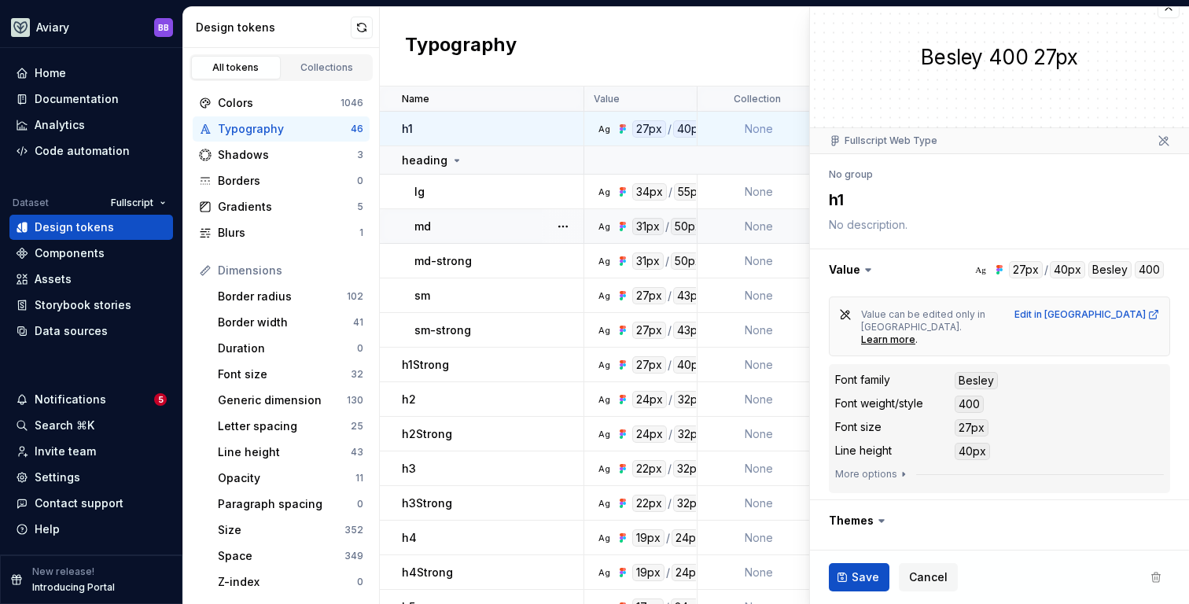
scroll to position [65, 0]
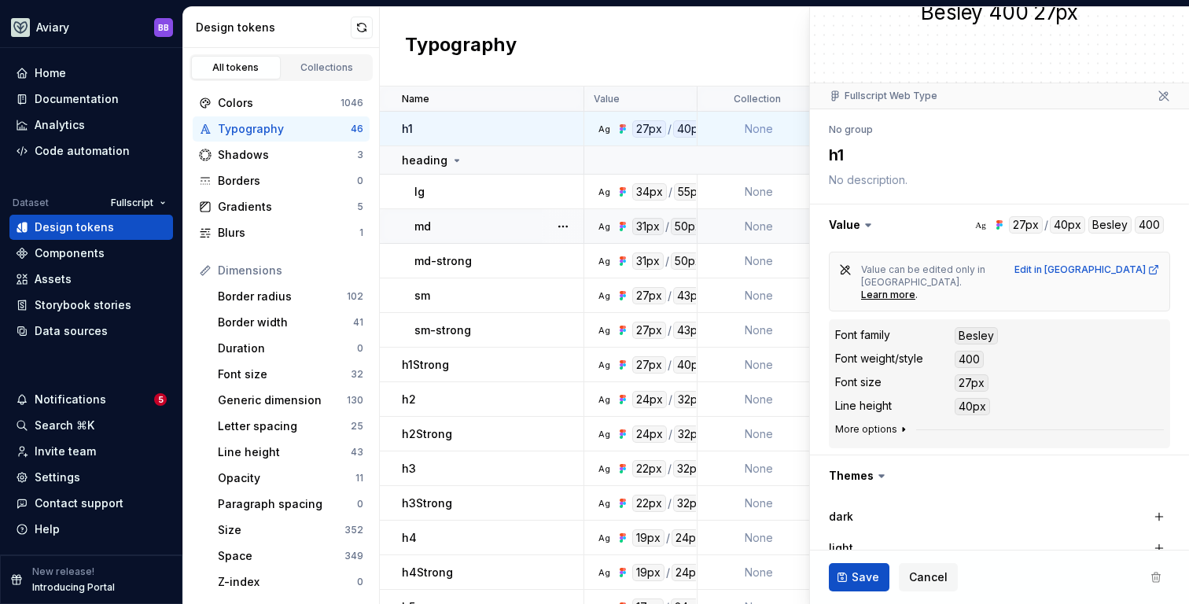
click at [886, 423] on button "More options" at bounding box center [872, 429] width 75 height 13
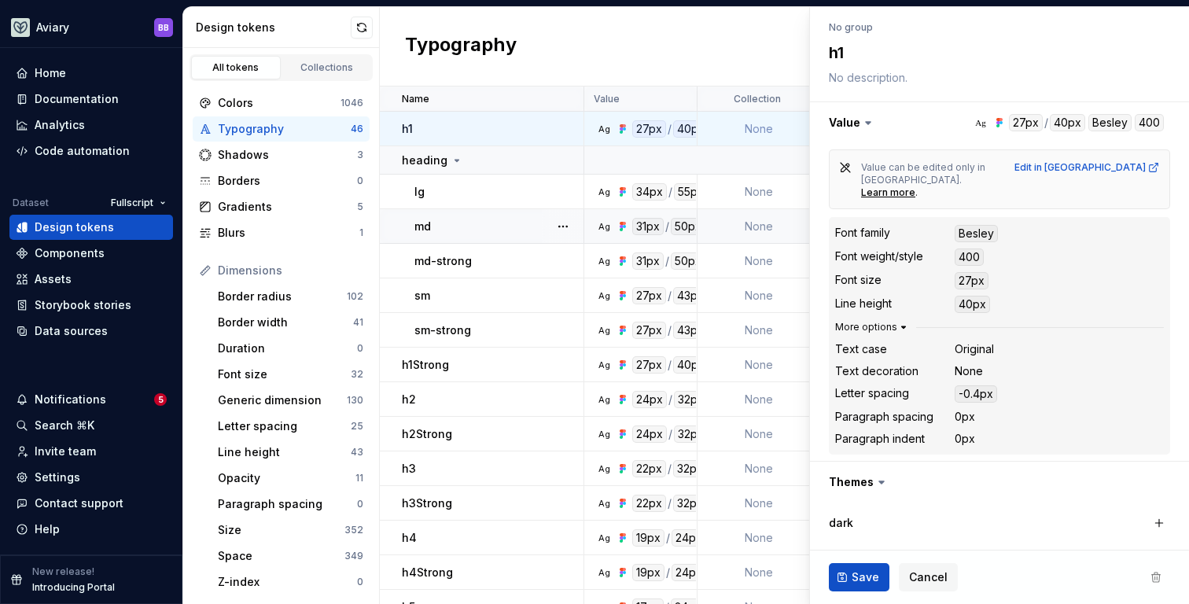
scroll to position [188, 0]
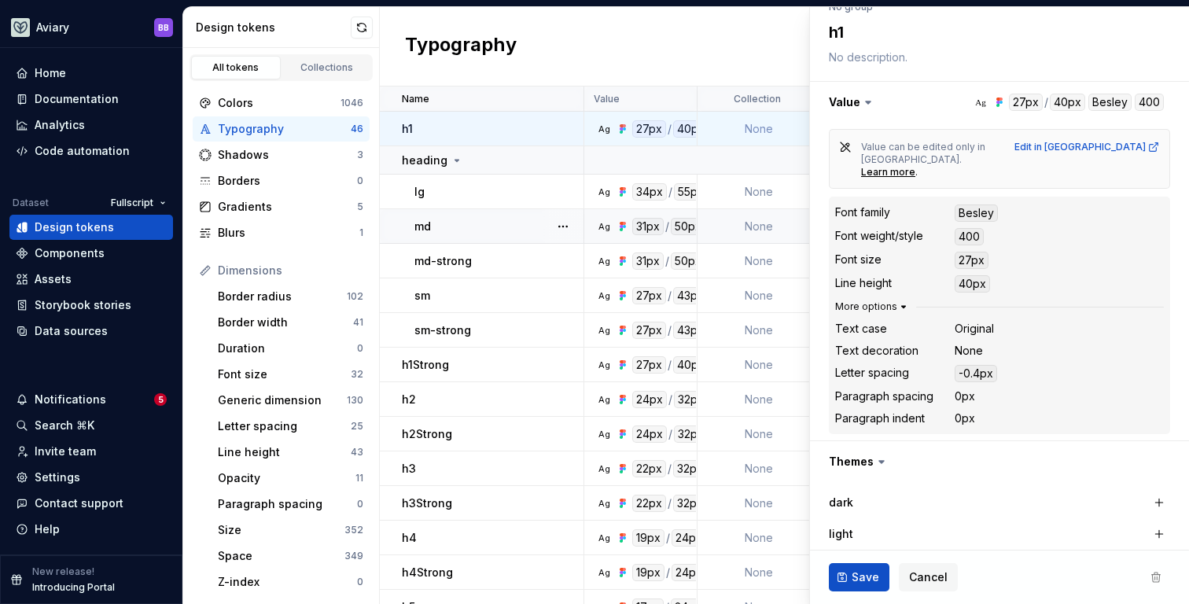
type textarea "*"
click at [318, 68] on div "Collections" at bounding box center [327, 67] width 79 height 13
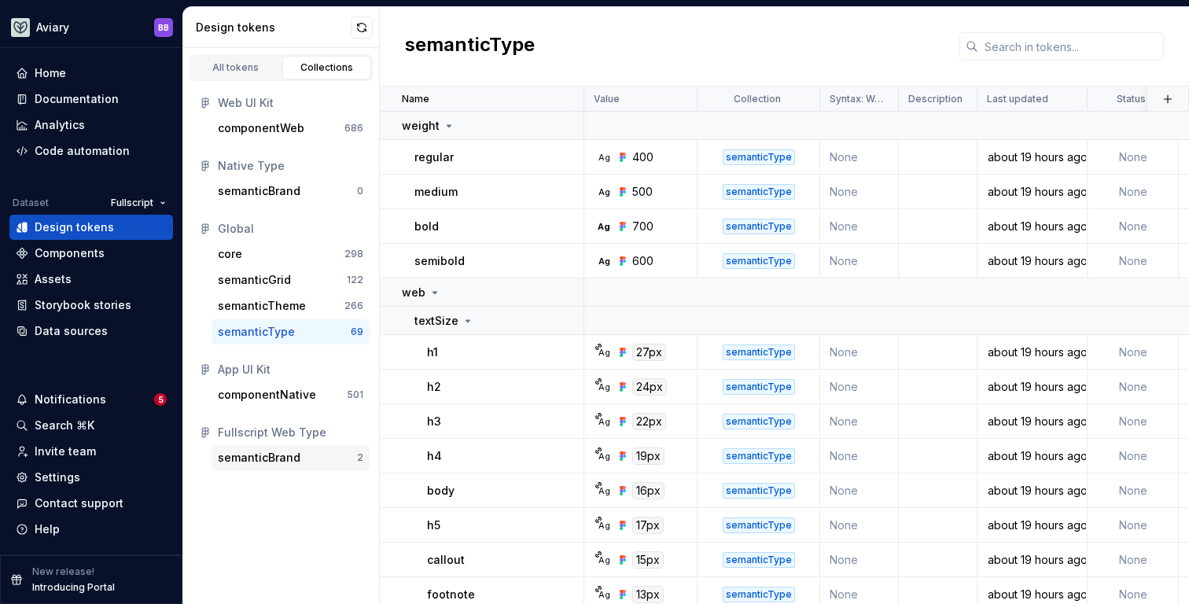
click at [296, 458] on div "semanticBrand" at bounding box center [259, 458] width 83 height 16
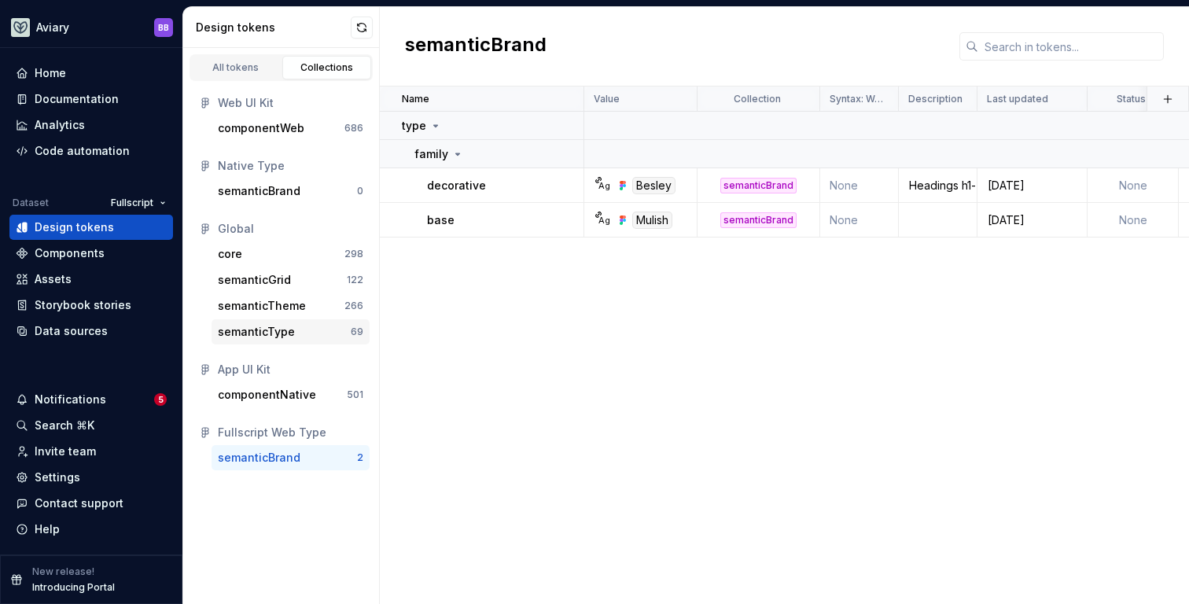
click at [286, 325] on div "semanticType" at bounding box center [256, 332] width 77 height 16
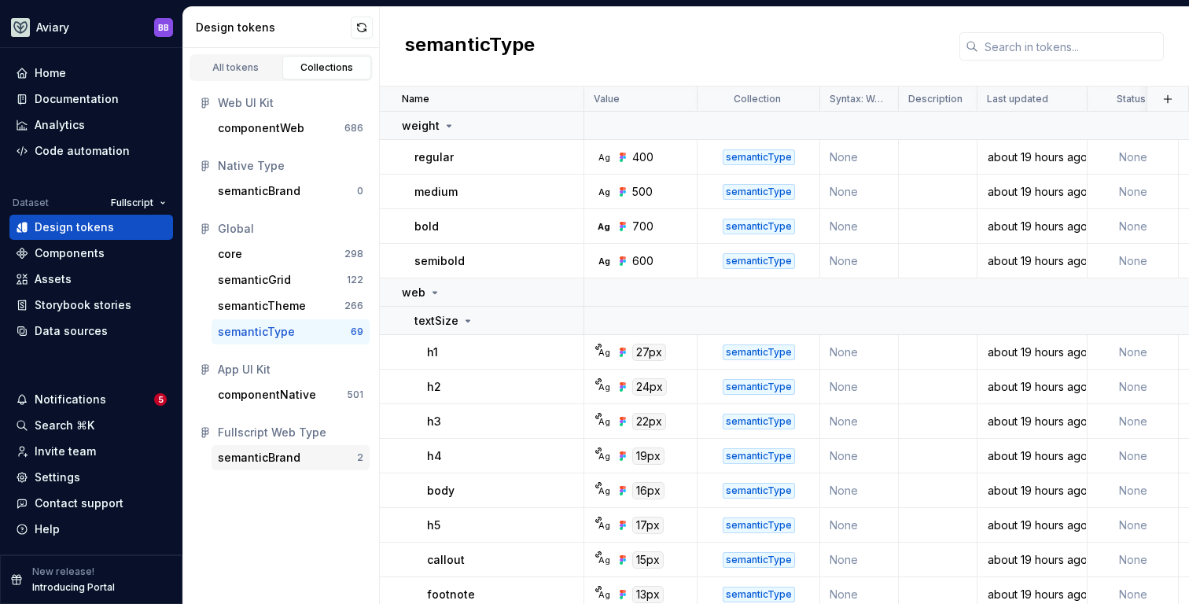
click at [290, 457] on div "semanticBrand" at bounding box center [259, 458] width 83 height 16
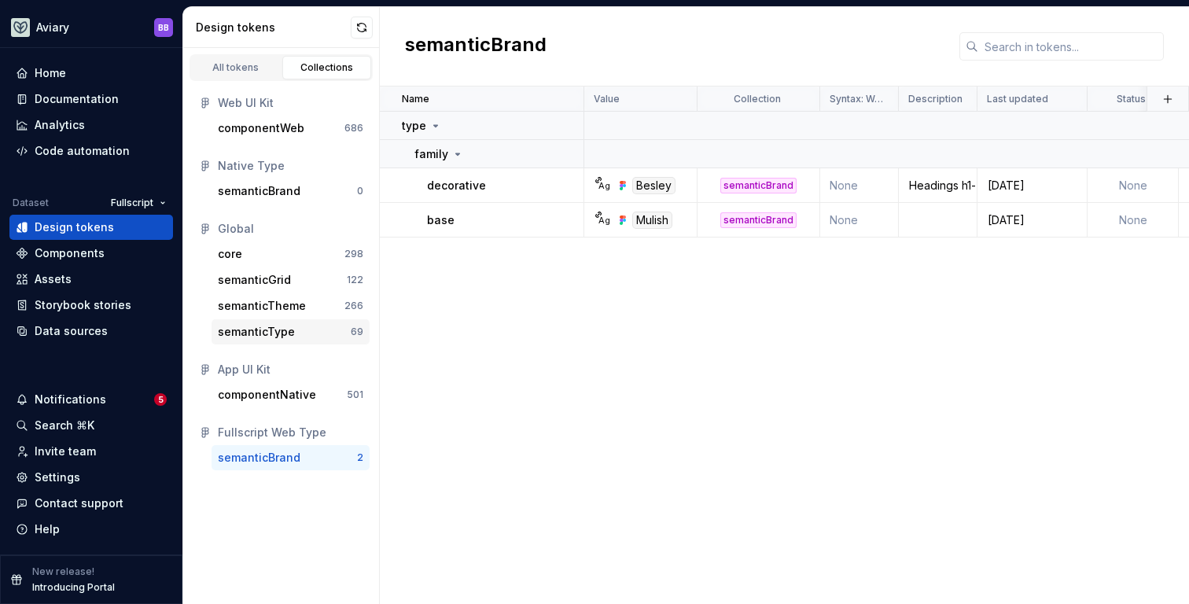
click at [280, 332] on div "semanticType" at bounding box center [256, 332] width 77 height 16
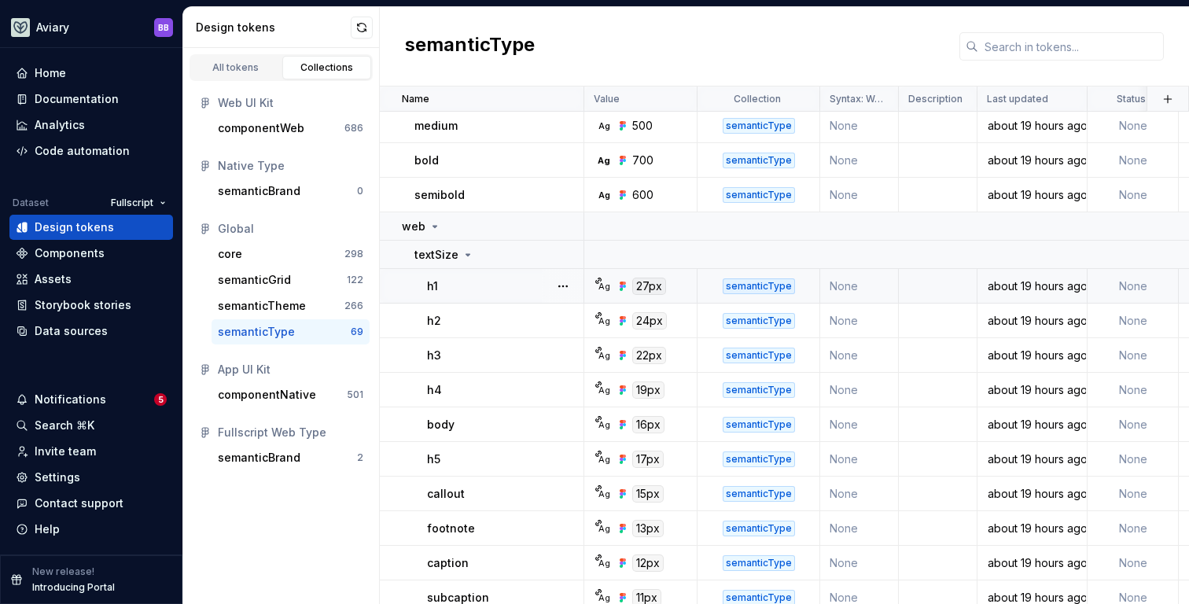
scroll to position [101, 0]
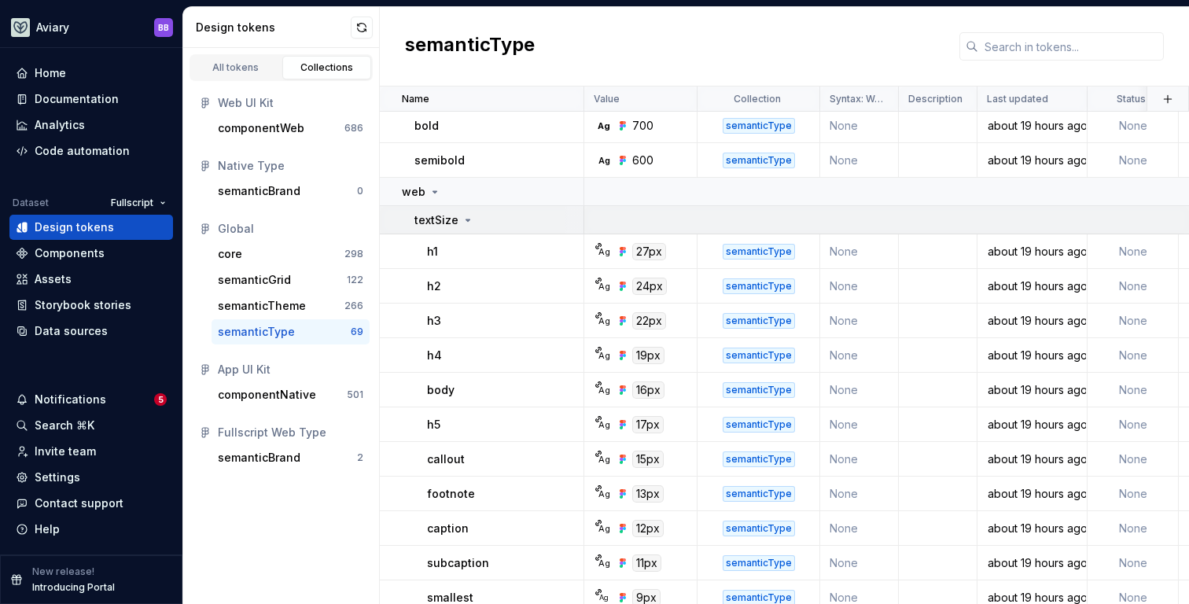
click at [463, 212] on div "textSize" at bounding box center [444, 220] width 60 height 16
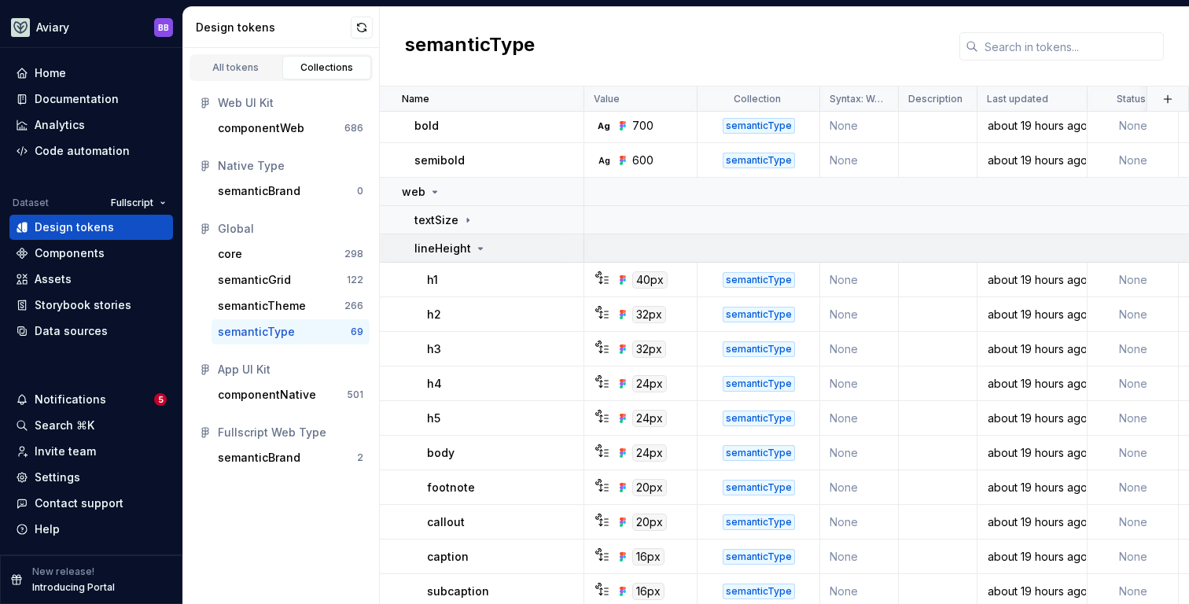
click at [474, 247] on icon at bounding box center [480, 248] width 13 height 13
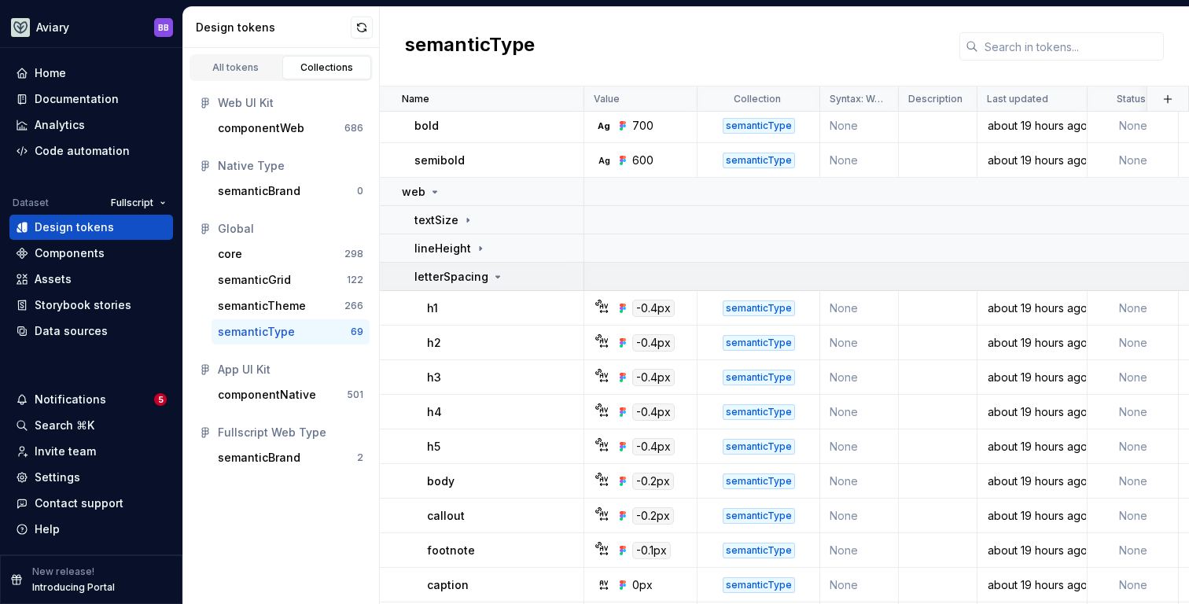
click at [483, 284] on td "letterSpacing" at bounding box center [482, 277] width 204 height 28
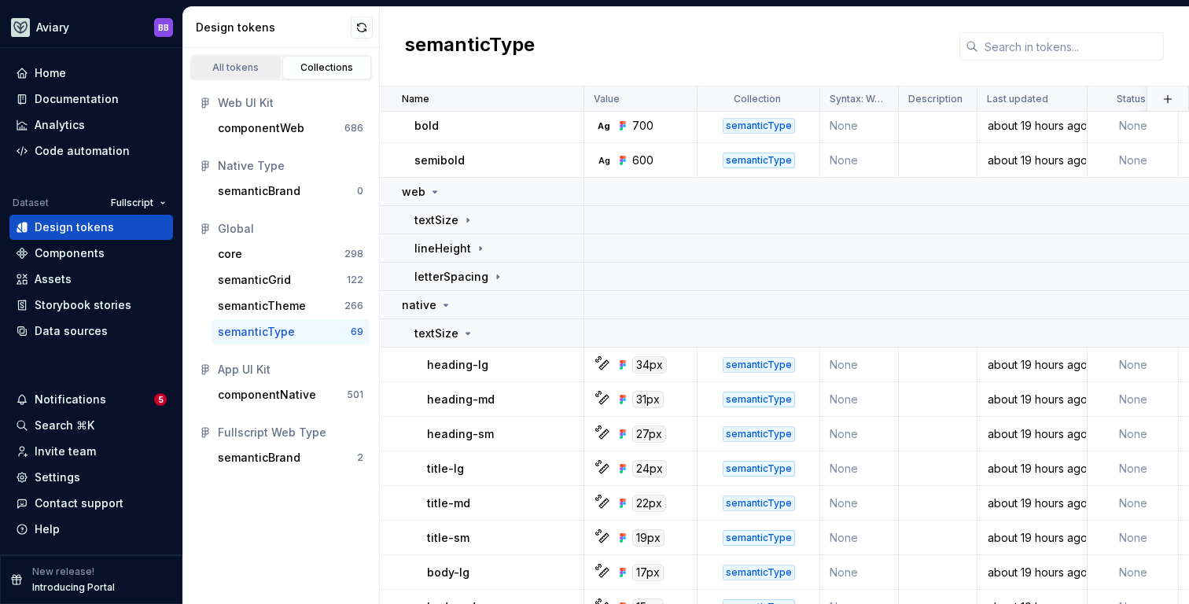
click at [250, 70] on div "All tokens" at bounding box center [236, 67] width 79 height 13
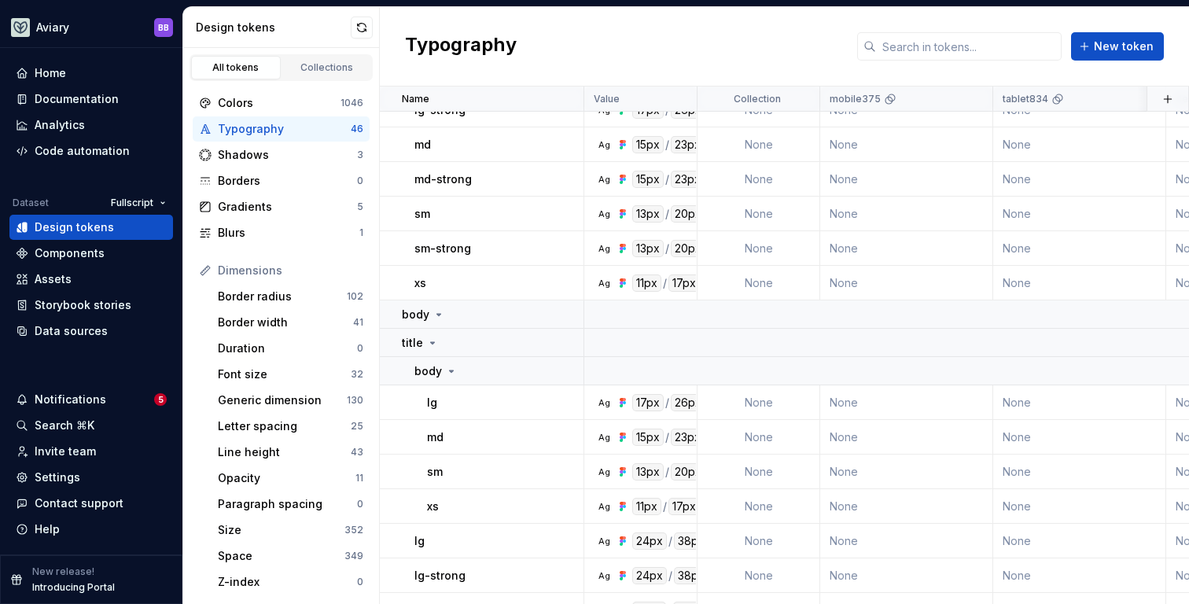
scroll to position [1187, 0]
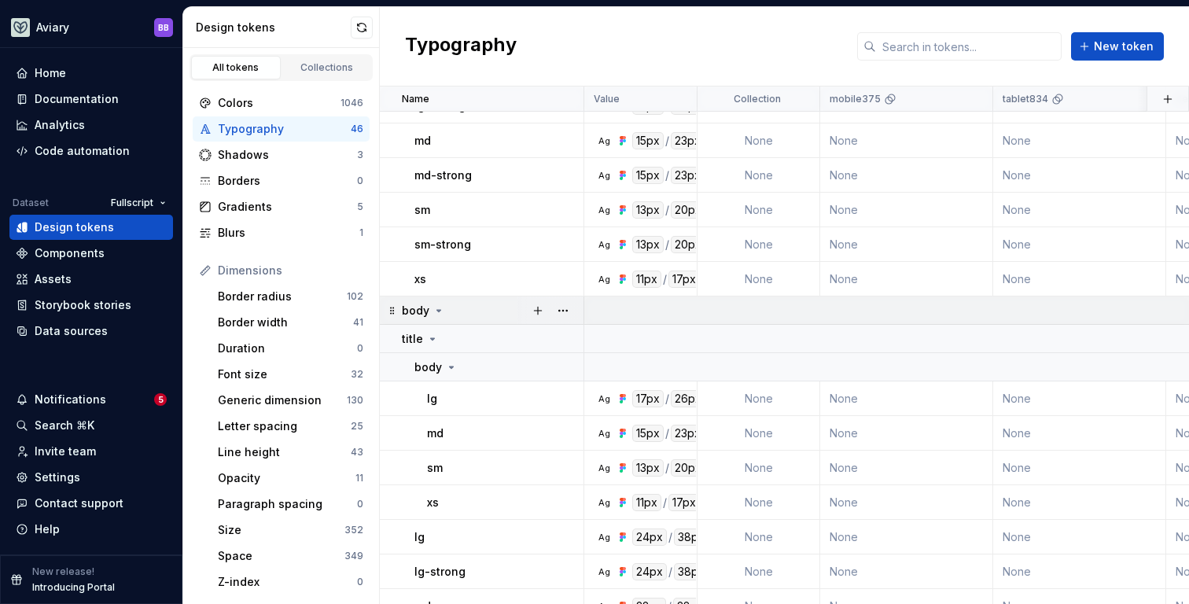
click at [442, 308] on icon at bounding box center [438, 310] width 13 height 13
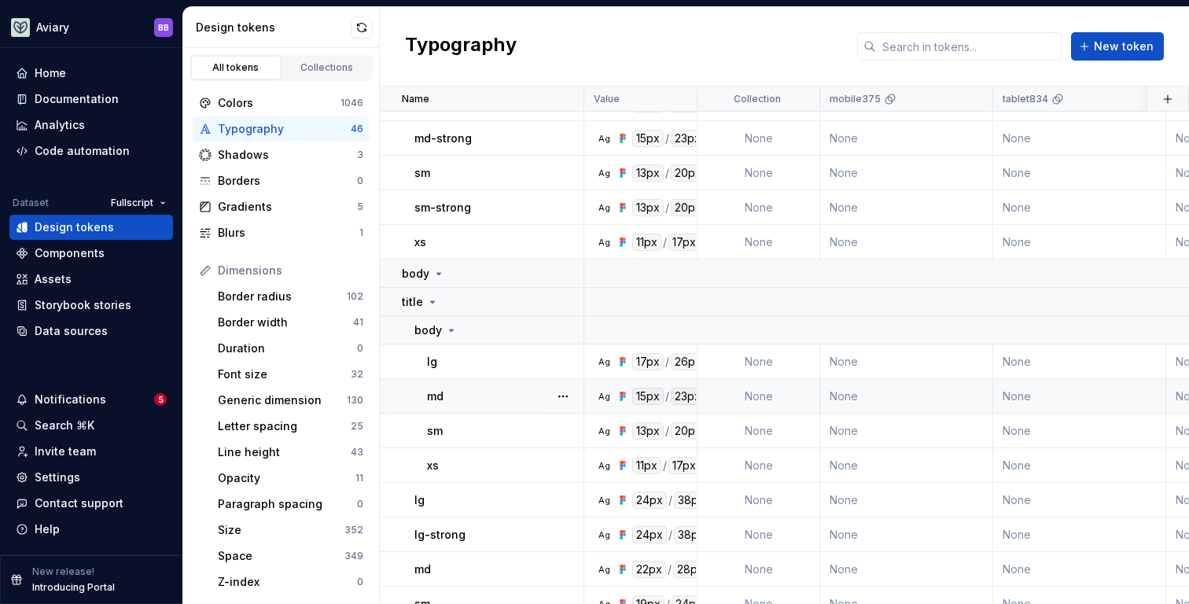
scroll to position [1241, 0]
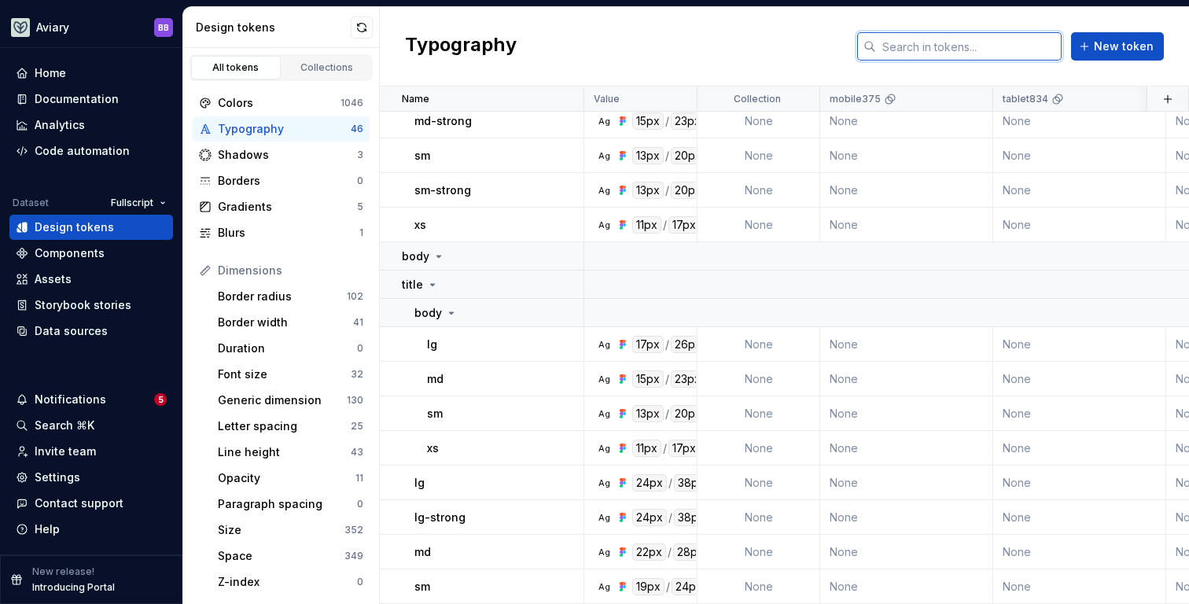
click at [970, 55] on input "text" at bounding box center [969, 46] width 186 height 28
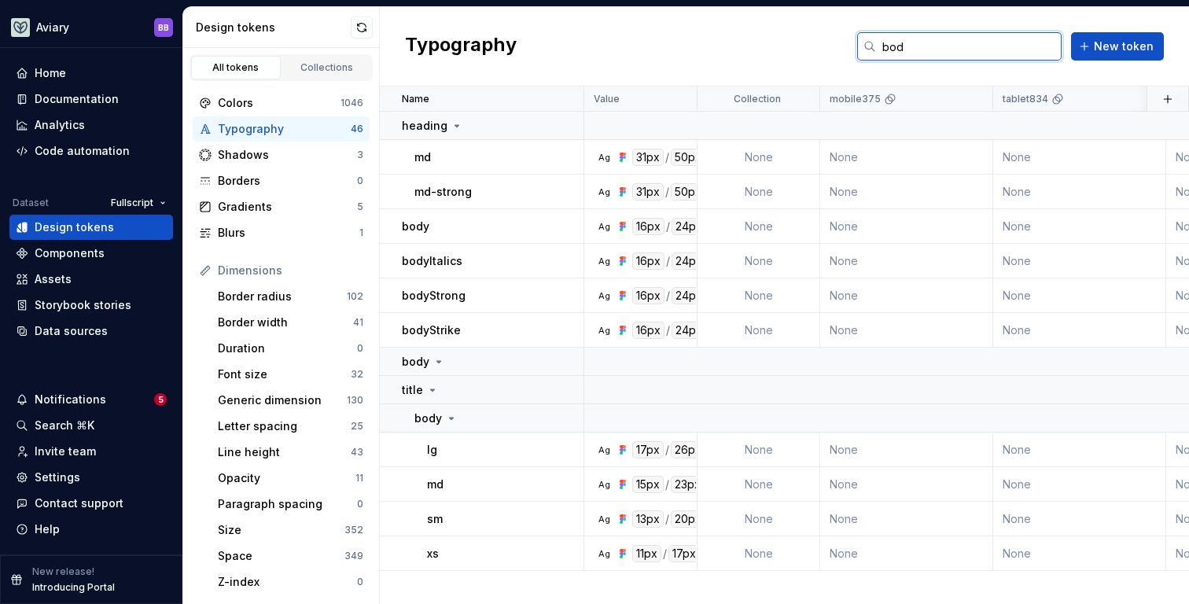
scroll to position [0, 0]
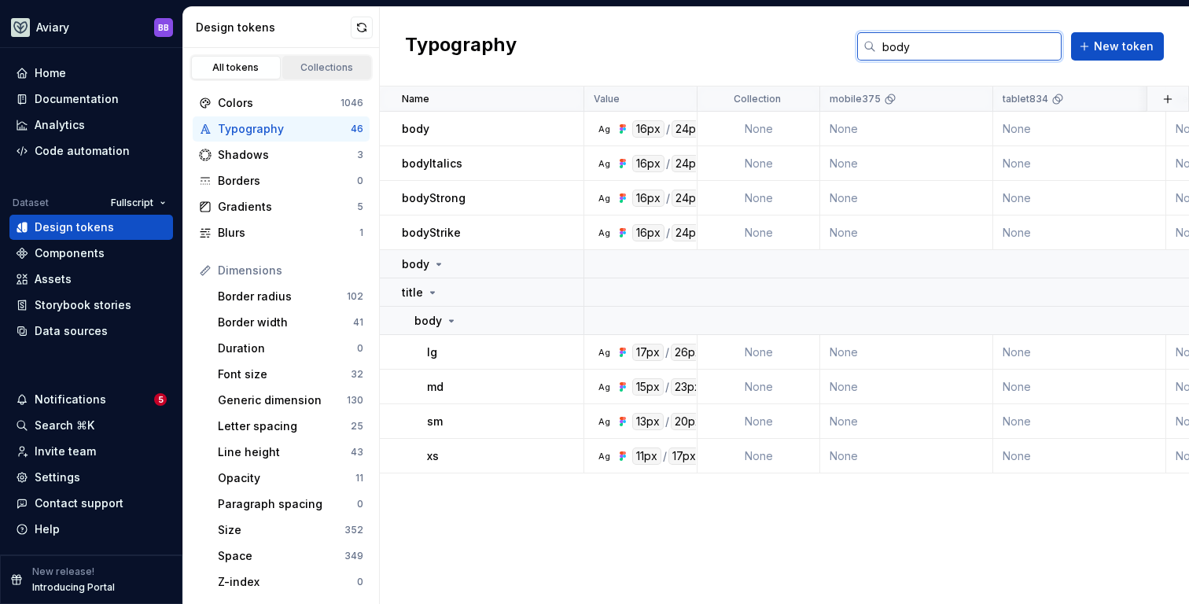
type input "body"
click at [324, 71] on div "Collections" at bounding box center [327, 67] width 79 height 13
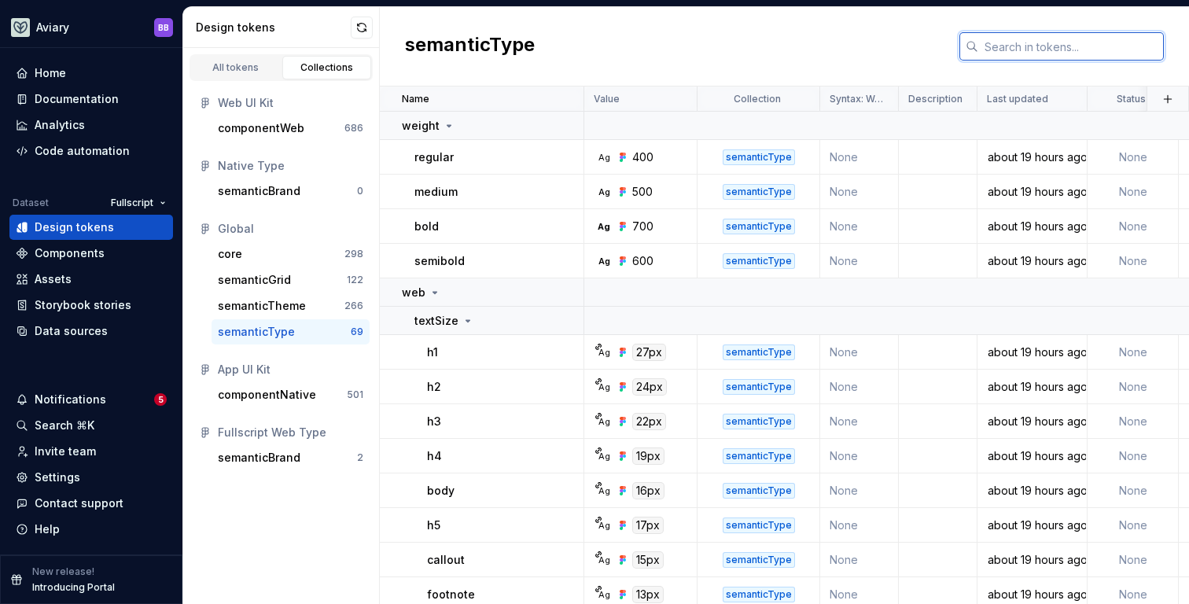
click at [1019, 48] on input "text" at bounding box center [1071, 46] width 186 height 28
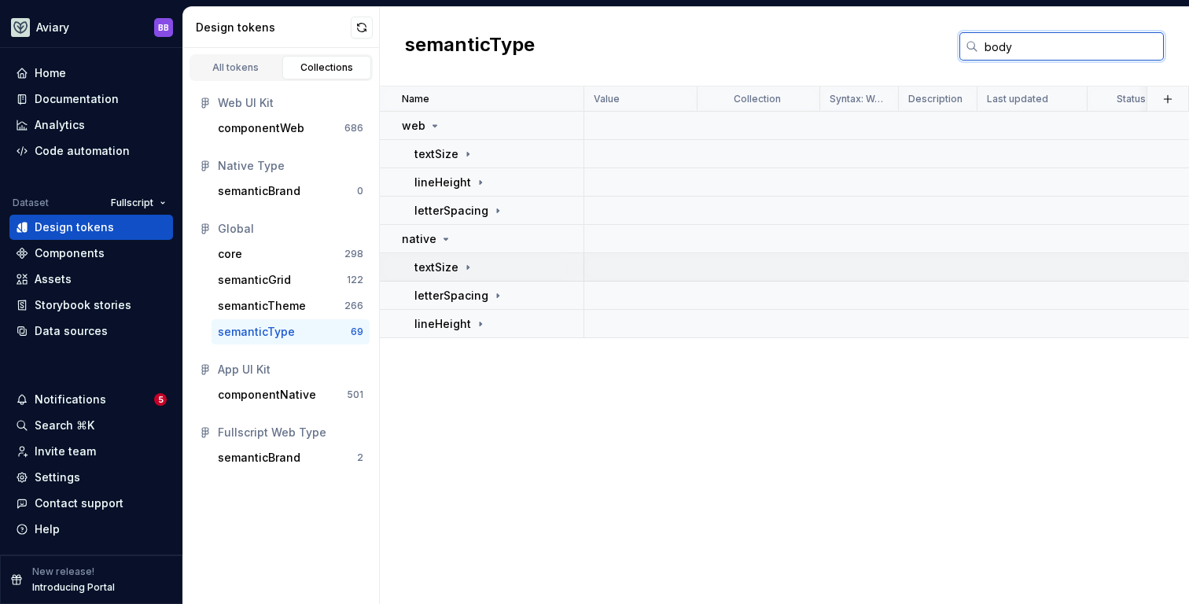
type input "body"
click at [465, 268] on icon at bounding box center [468, 267] width 13 height 13
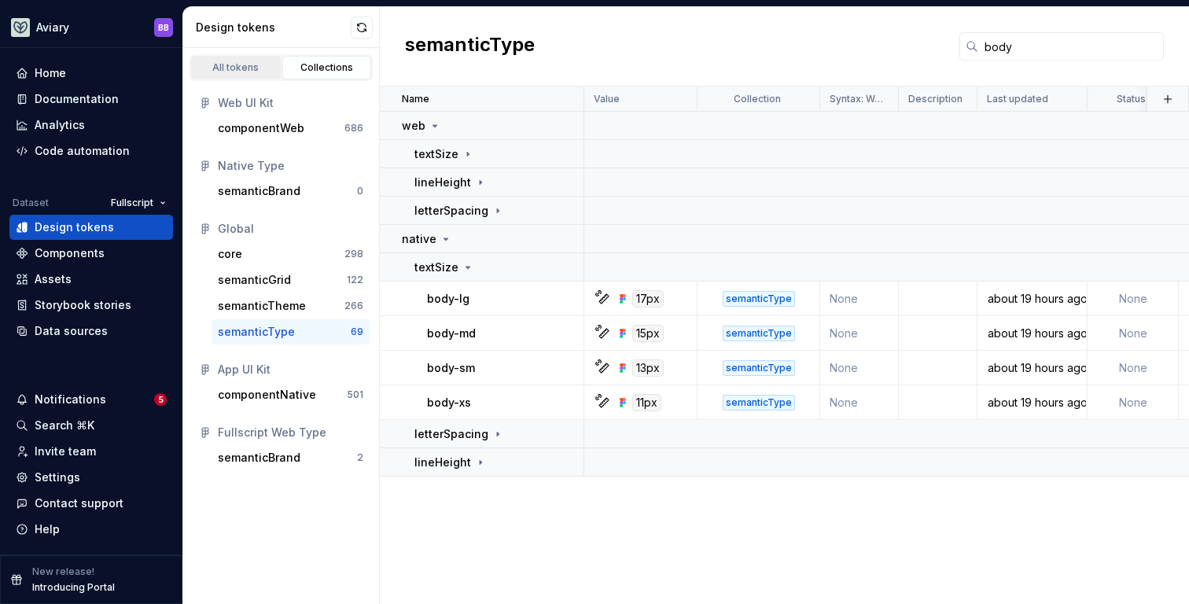
click at [250, 65] on div "All tokens" at bounding box center [236, 67] width 79 height 13
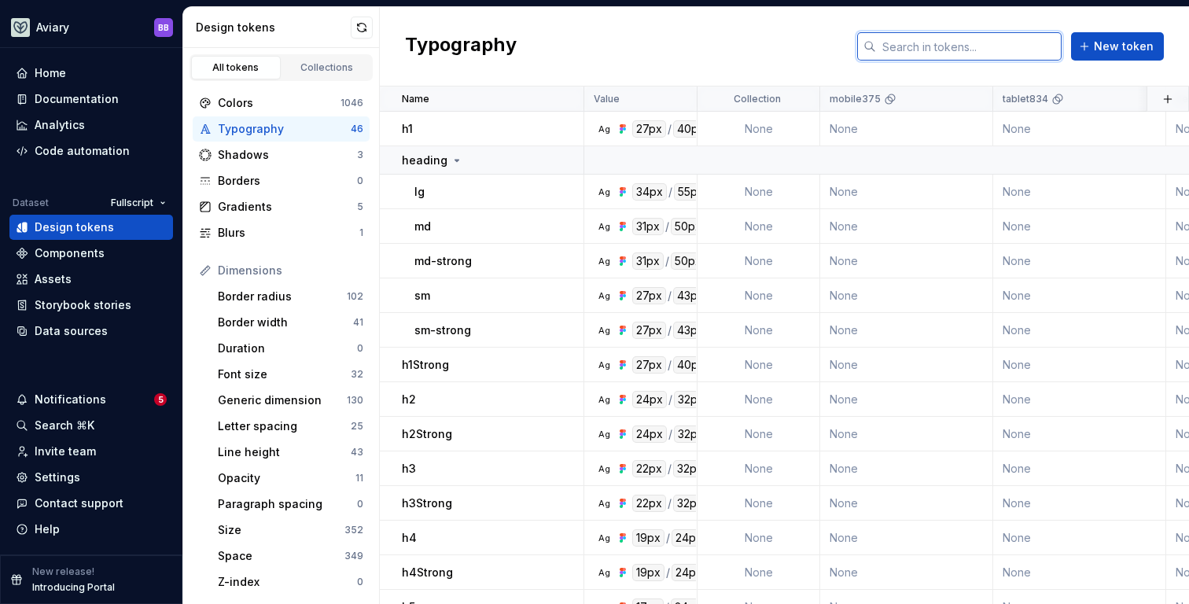
click at [1004, 38] on input "text" at bounding box center [969, 46] width 186 height 28
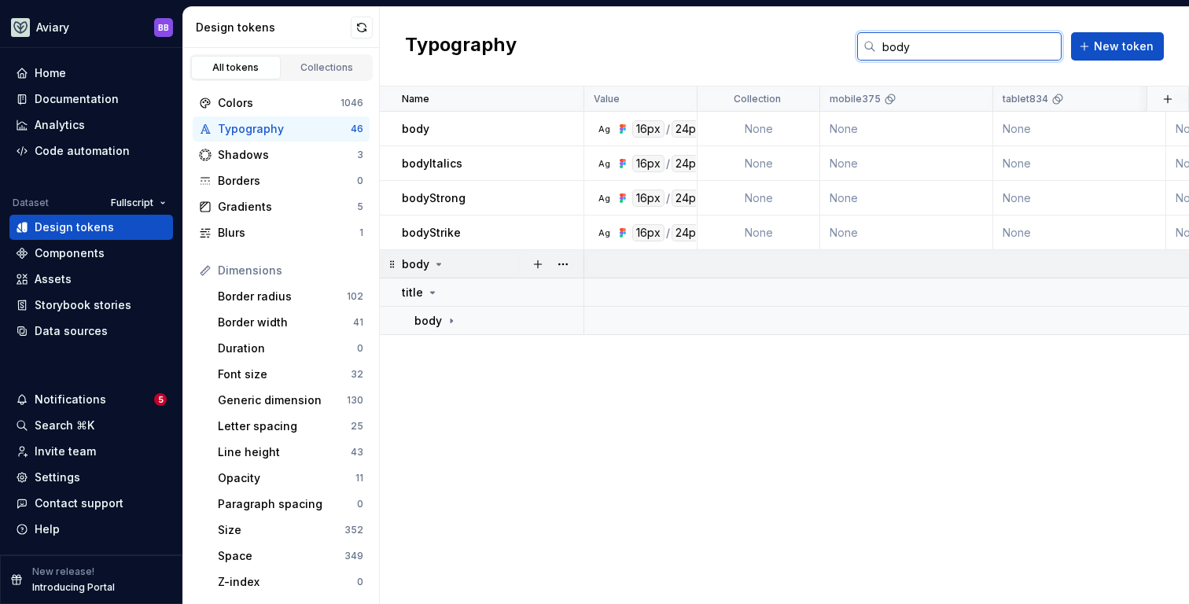
type input "body"
click at [441, 264] on icon at bounding box center [438, 264] width 13 height 13
click at [451, 313] on div "body" at bounding box center [435, 321] width 43 height 16
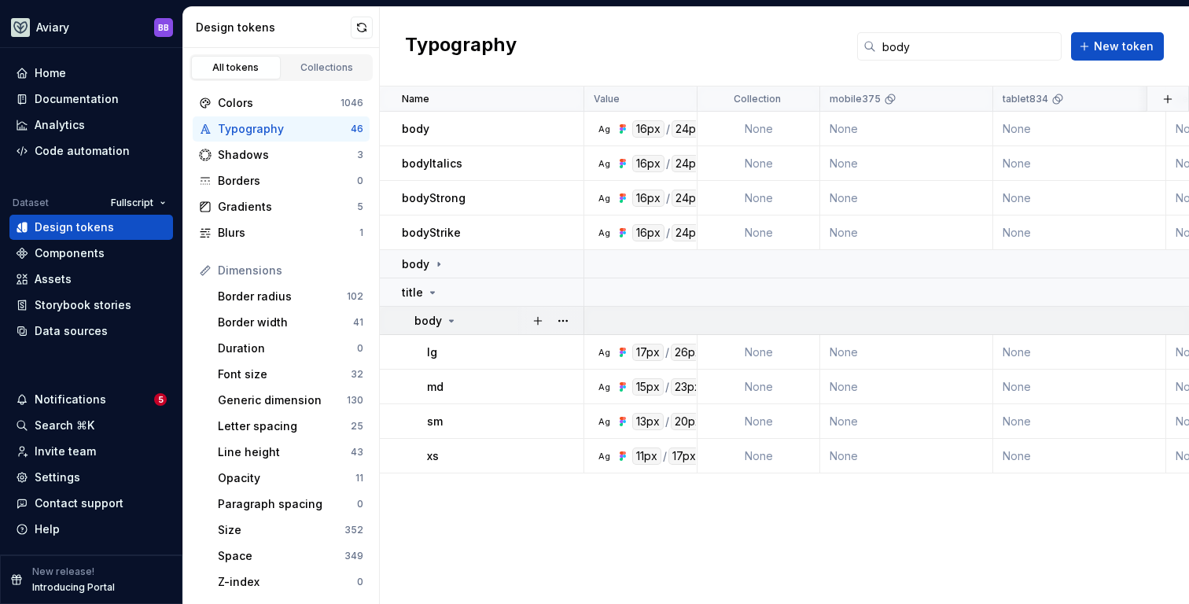
click at [456, 318] on icon at bounding box center [451, 321] width 13 height 13
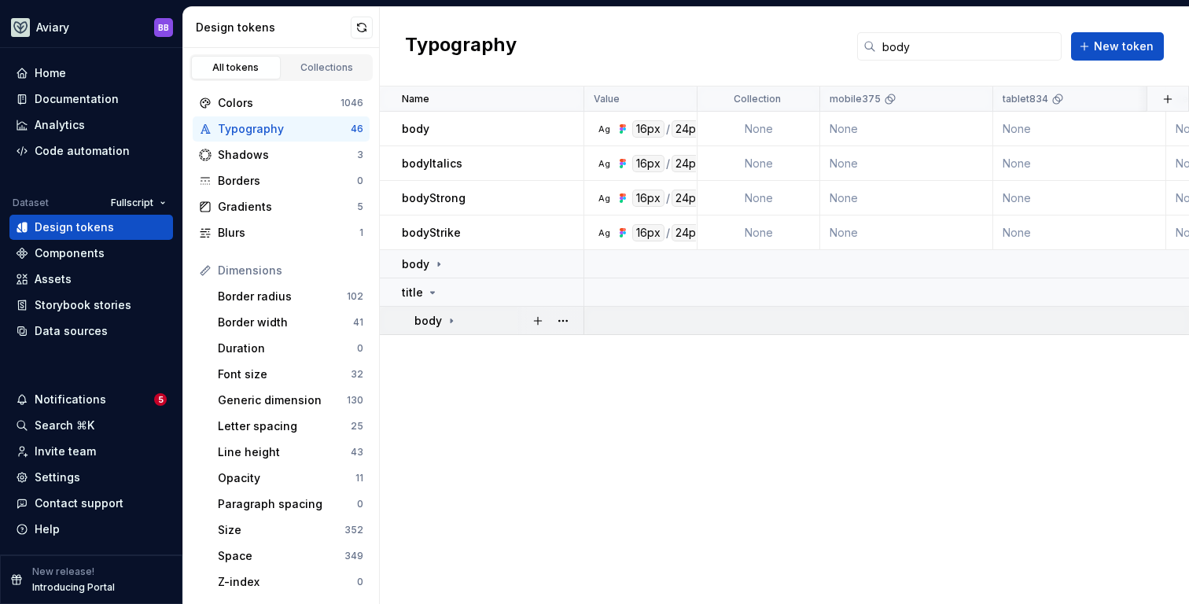
click at [456, 318] on icon at bounding box center [451, 321] width 13 height 13
